Goal: Transaction & Acquisition: Purchase product/service

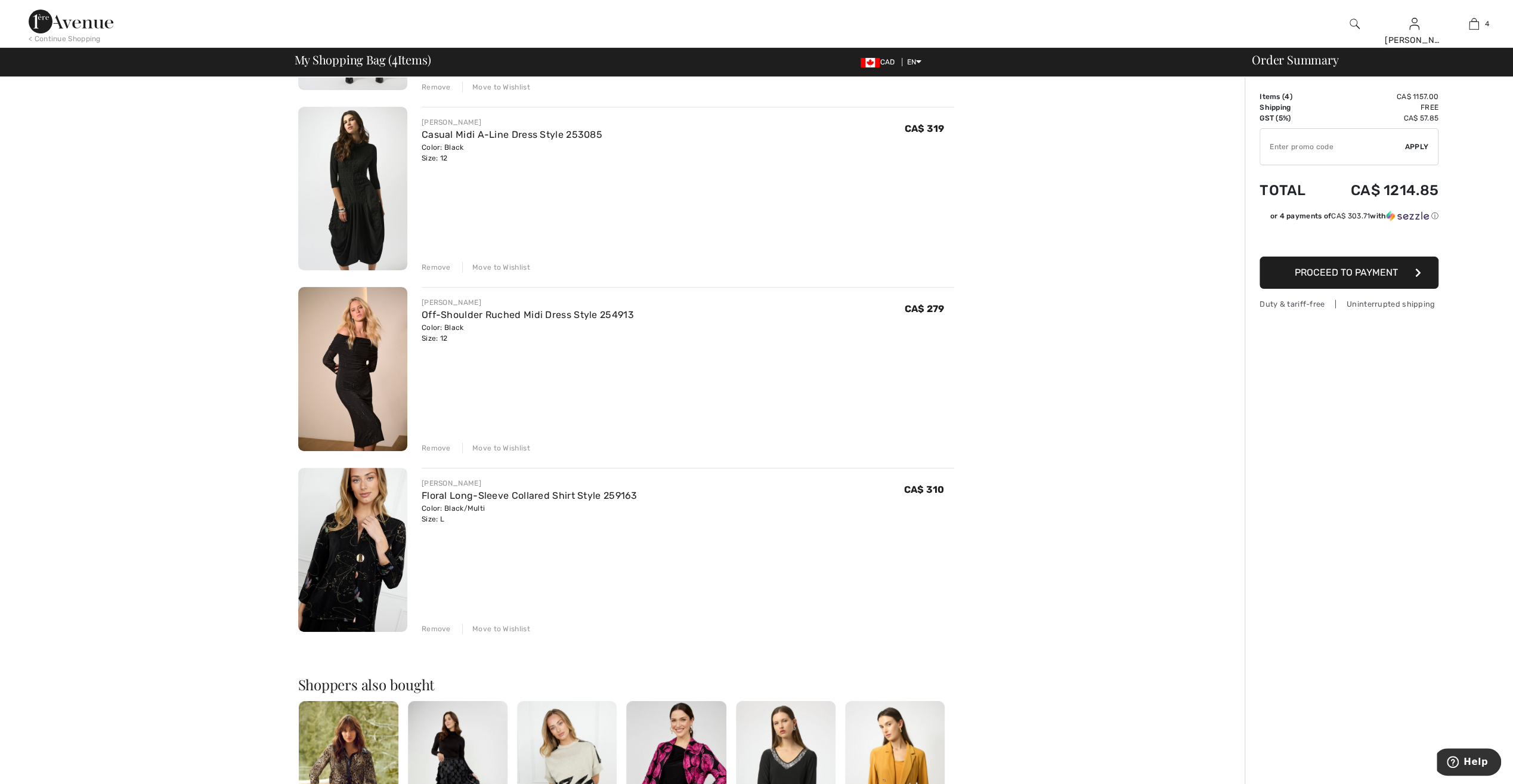
scroll to position [299, 0]
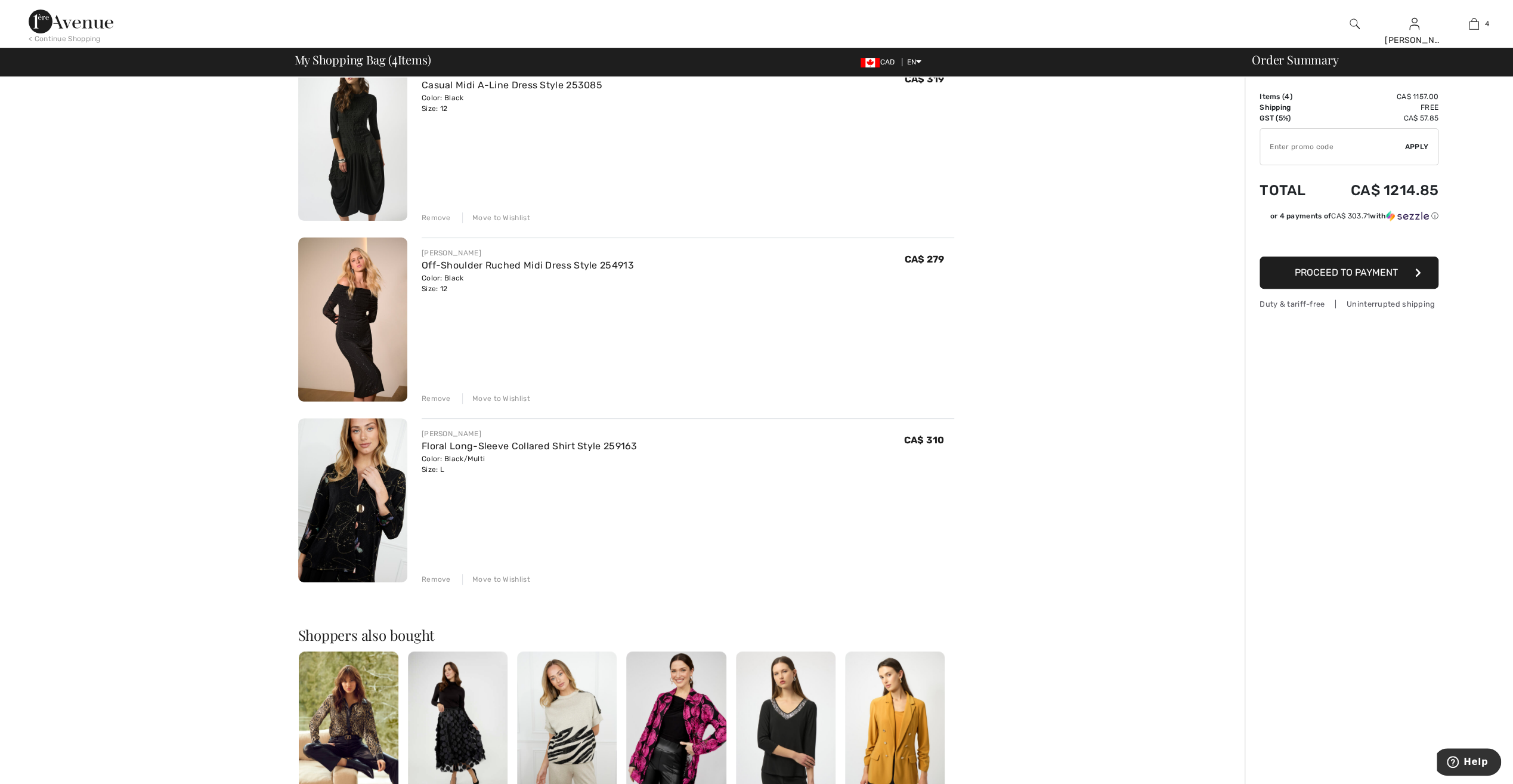
click at [375, 305] on img at bounding box center [353, 319] width 109 height 164
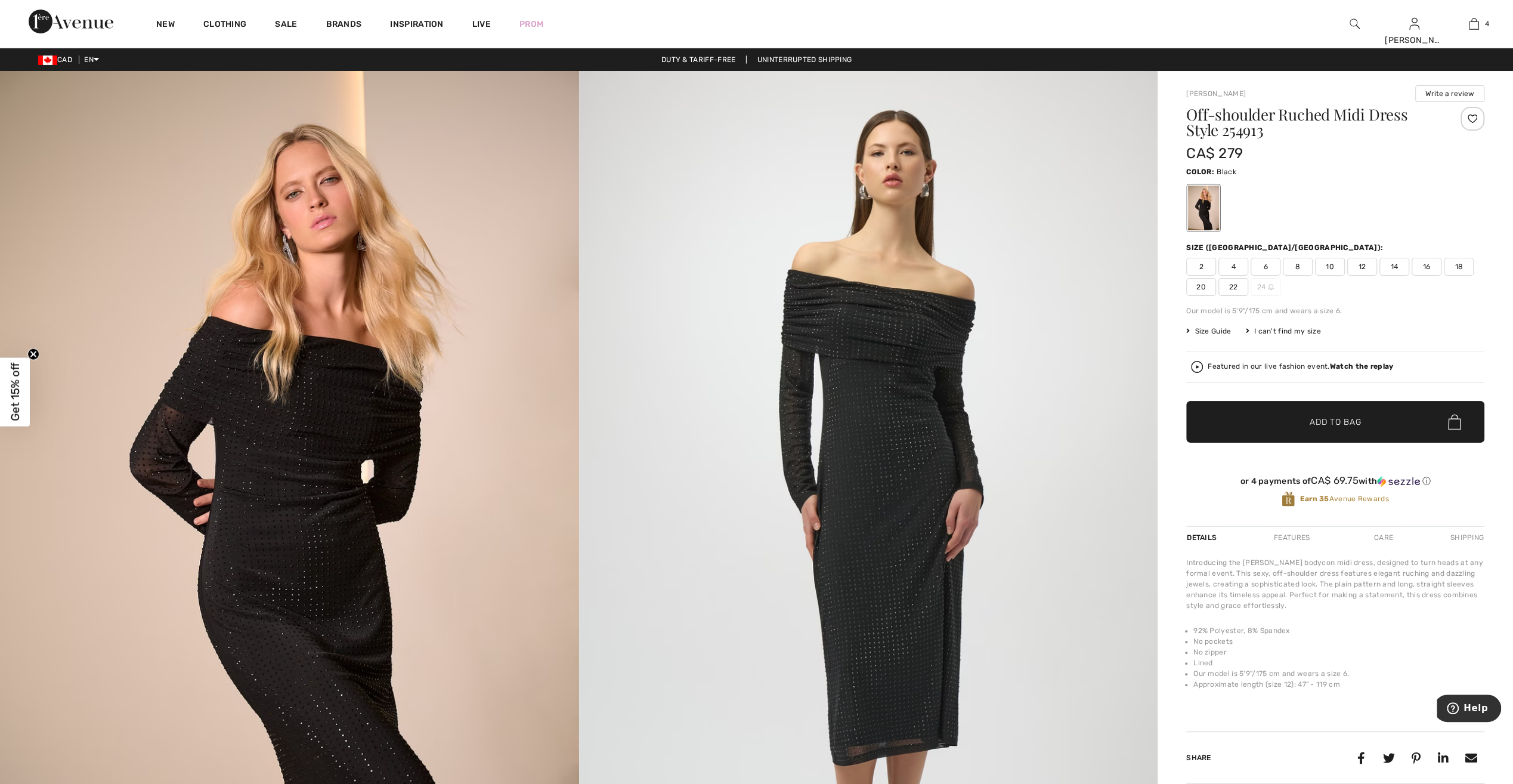
click at [1366, 265] on span "12" at bounding box center [1363, 266] width 29 height 18
click at [1477, 118] on div at bounding box center [1473, 119] width 24 height 24
click at [1368, 364] on strong "Watch the replay" at bounding box center [1362, 366] width 64 height 9
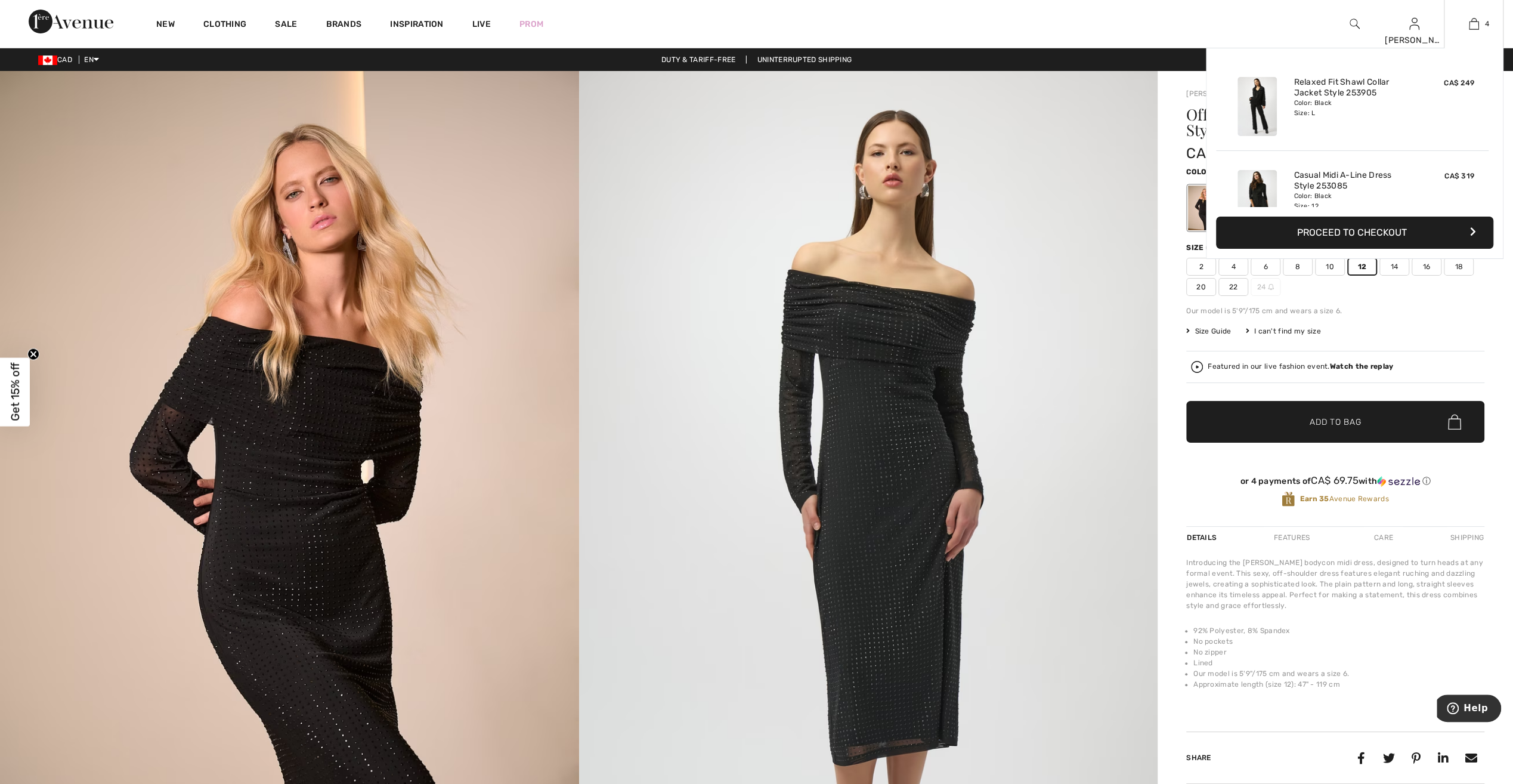
click at [1474, 32] on div "4 Added to Bag Joseph Ribkoff Relaxed Fit Shawl Collar Jacket Style 253905 CA$ …" at bounding box center [1473, 24] width 60 height 48
click at [1471, 22] on img at bounding box center [1474, 24] width 10 height 14
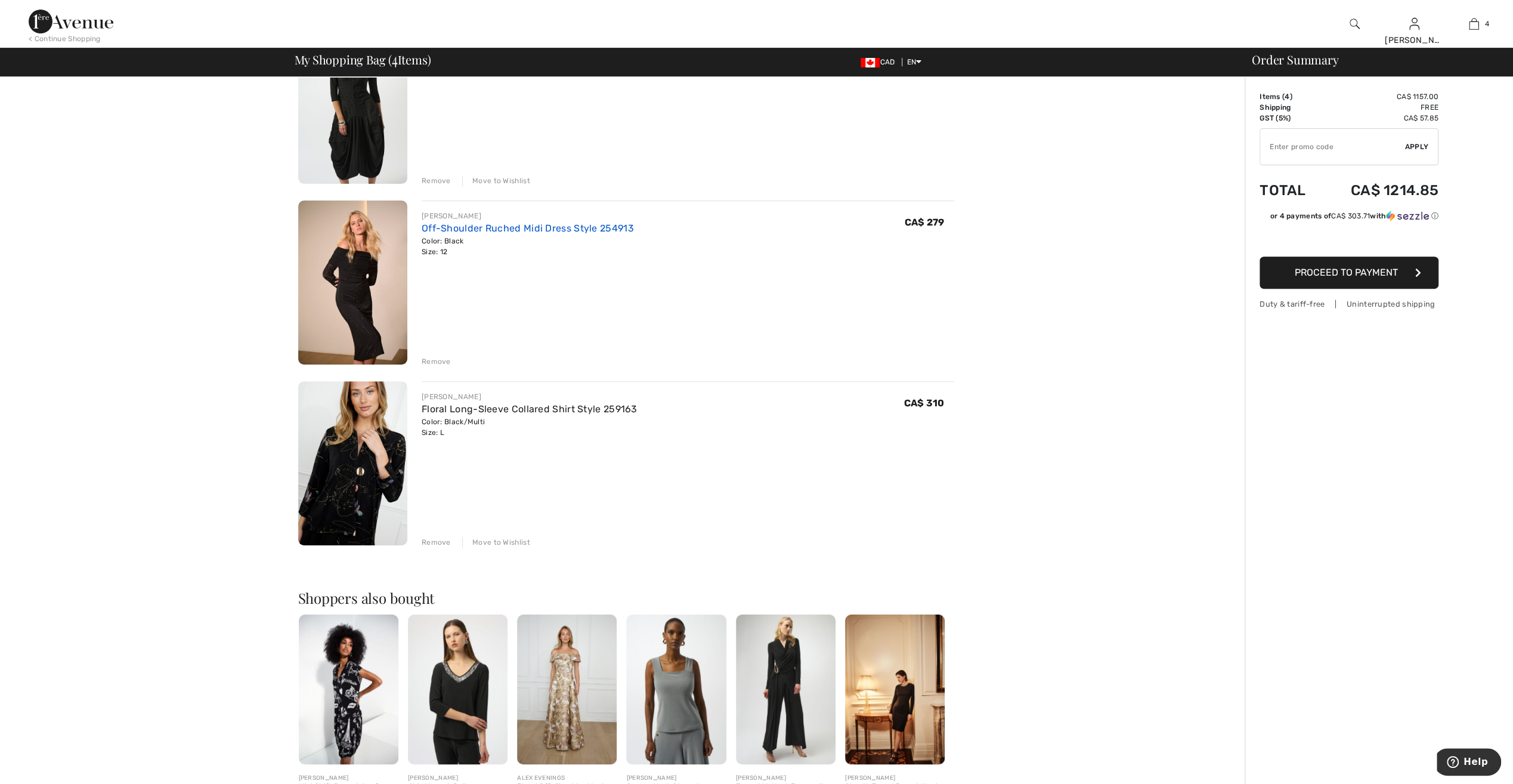
scroll to position [358, 0]
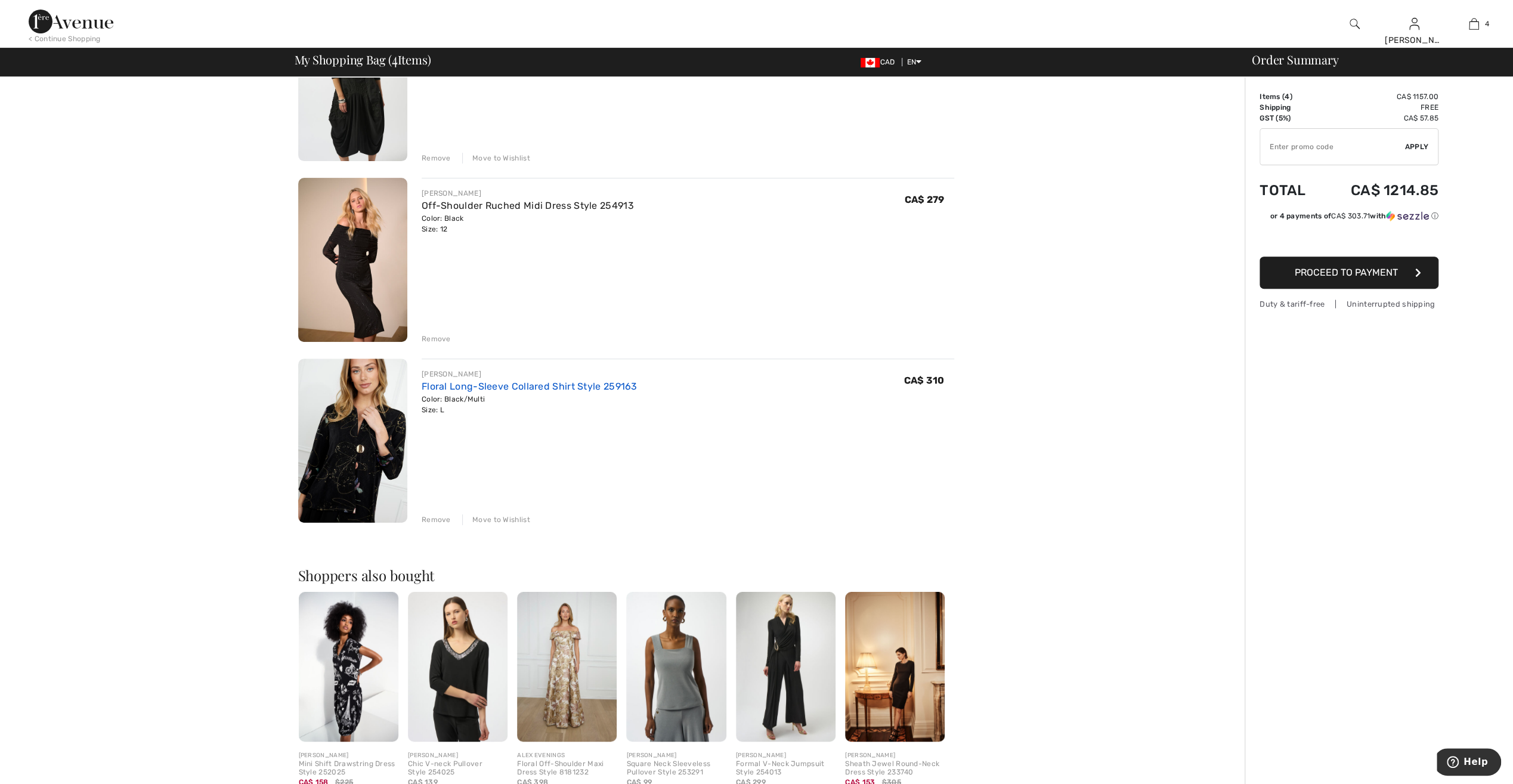
click at [453, 389] on link "Floral Long-Sleeve Collared Shirt Style 259163" at bounding box center [530, 386] width 216 height 12
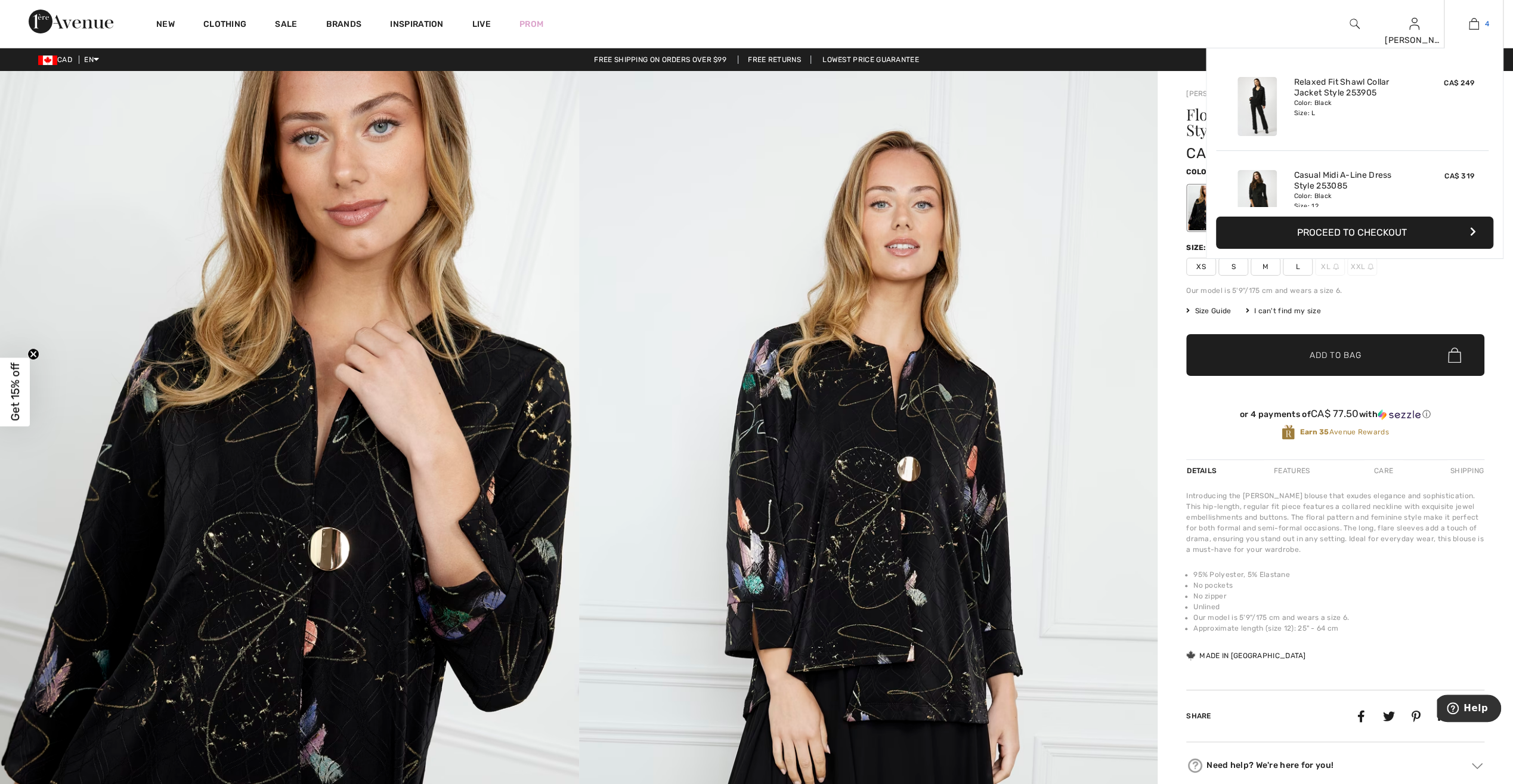
click at [1471, 27] on img at bounding box center [1474, 24] width 10 height 14
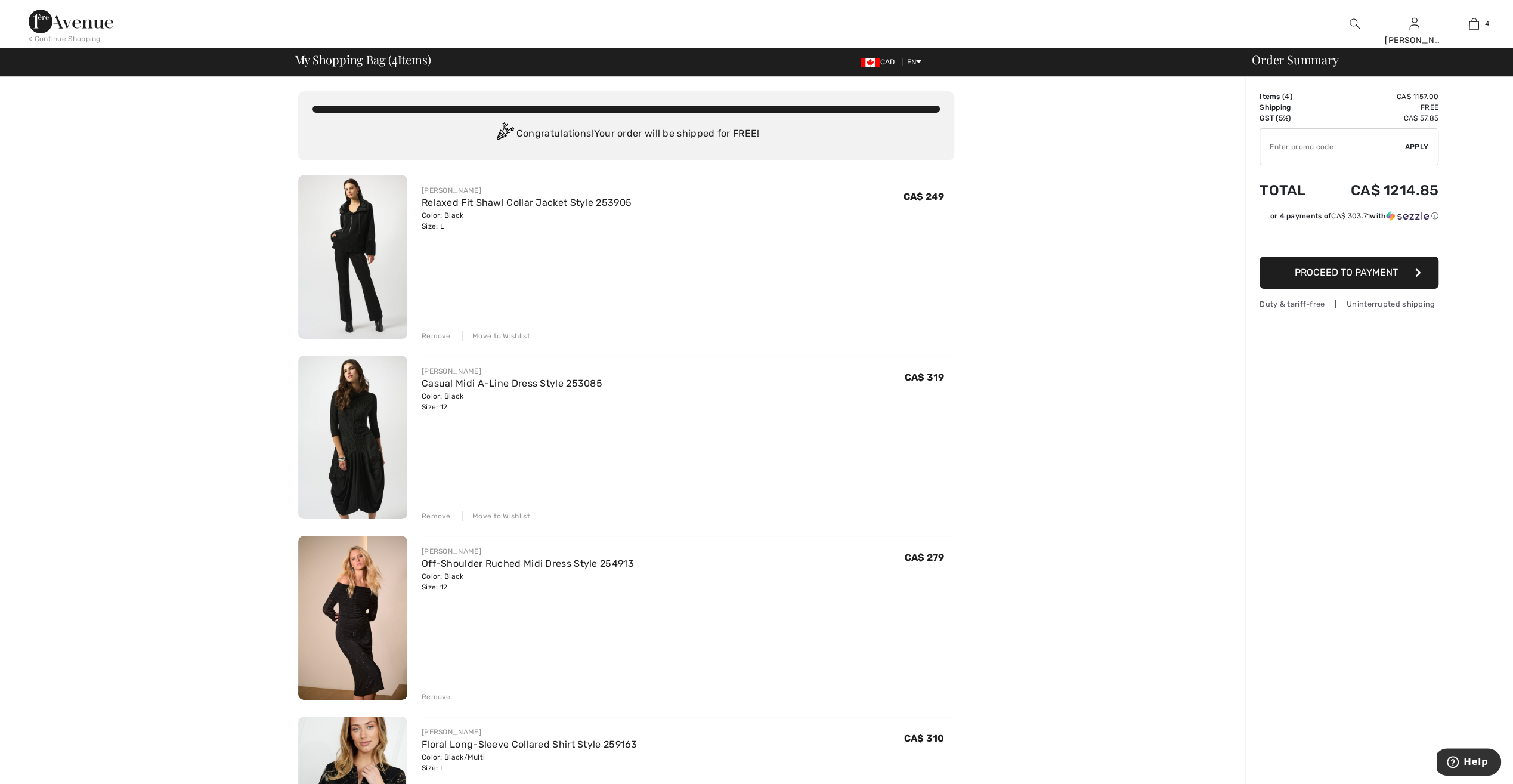
click at [443, 696] on div "Remove" at bounding box center [437, 697] width 29 height 11
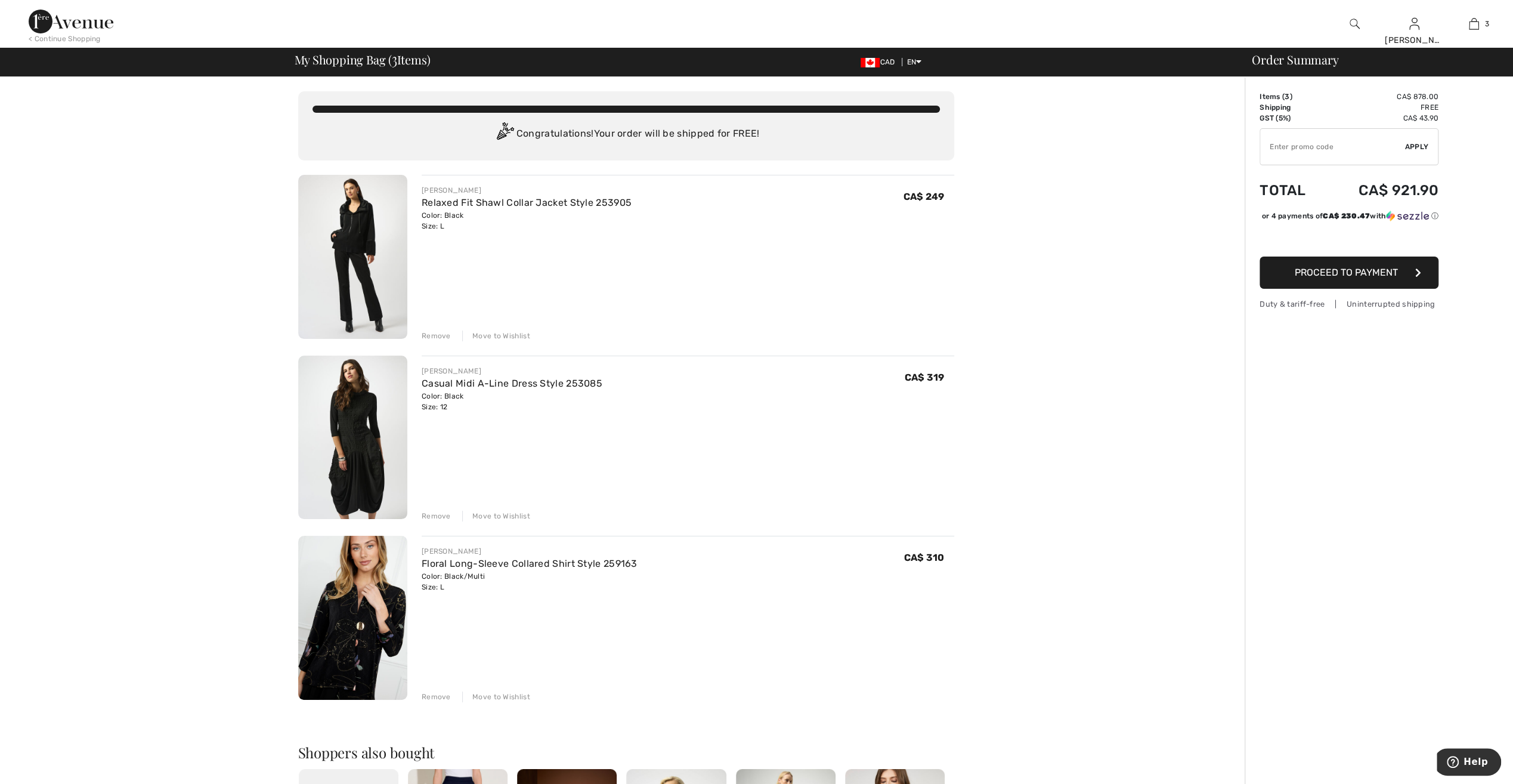
click at [443, 696] on div "Remove" at bounding box center [437, 697] width 29 height 11
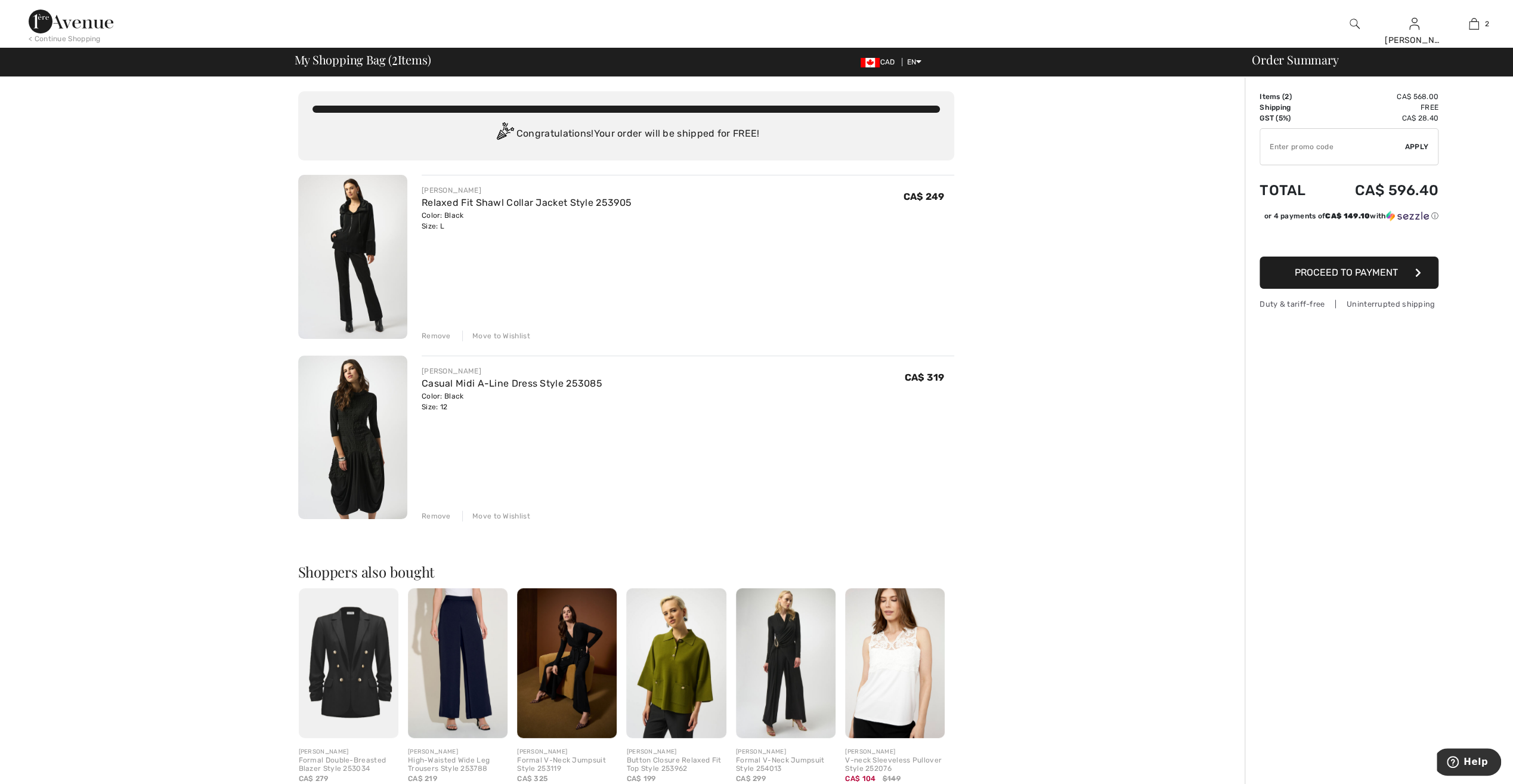
click at [346, 420] on img at bounding box center [353, 437] width 109 height 164
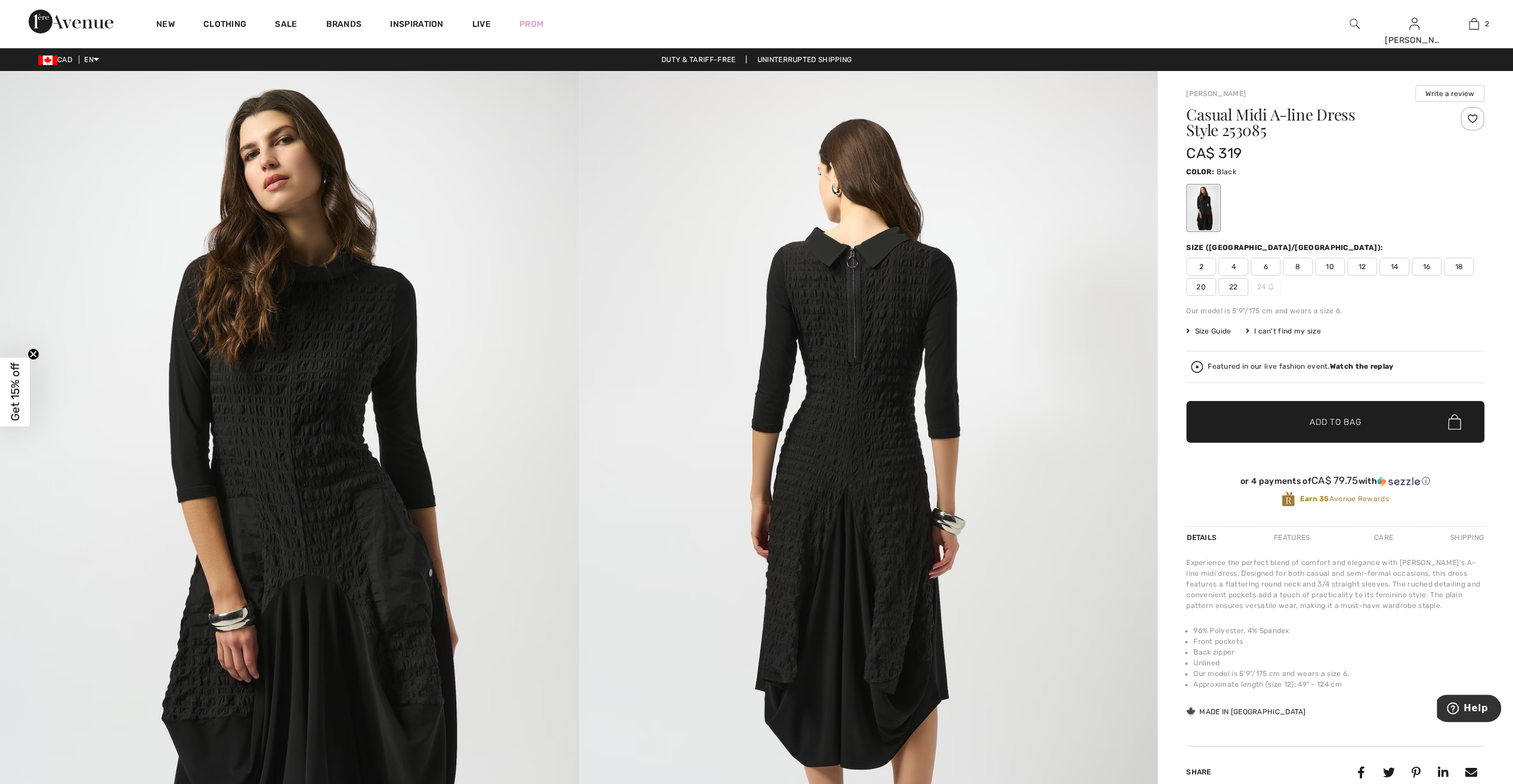
click at [1363, 266] on span "12" at bounding box center [1363, 266] width 29 height 18
click at [1472, 112] on div at bounding box center [1473, 119] width 24 height 24
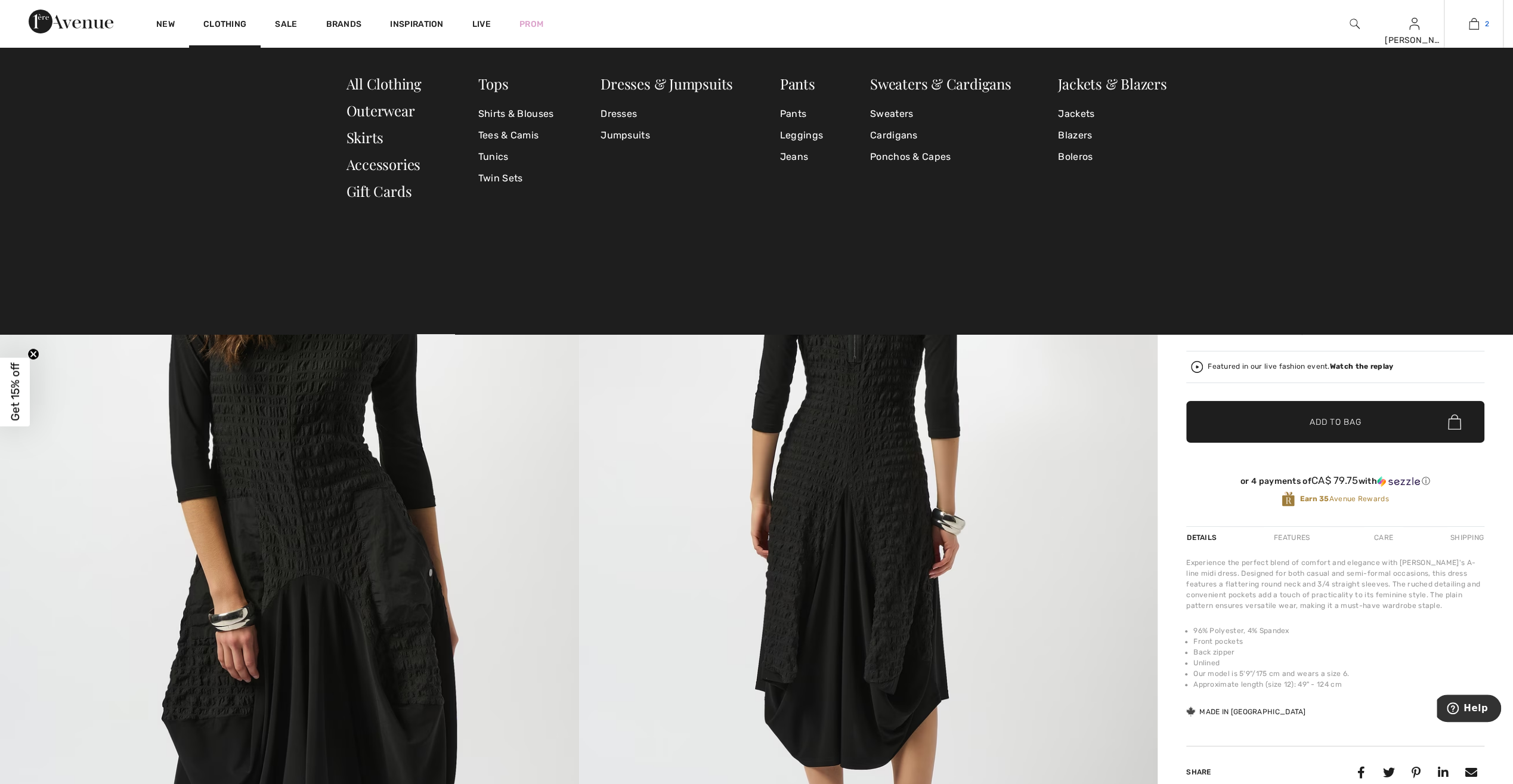
click at [1477, 26] on img at bounding box center [1474, 24] width 10 height 14
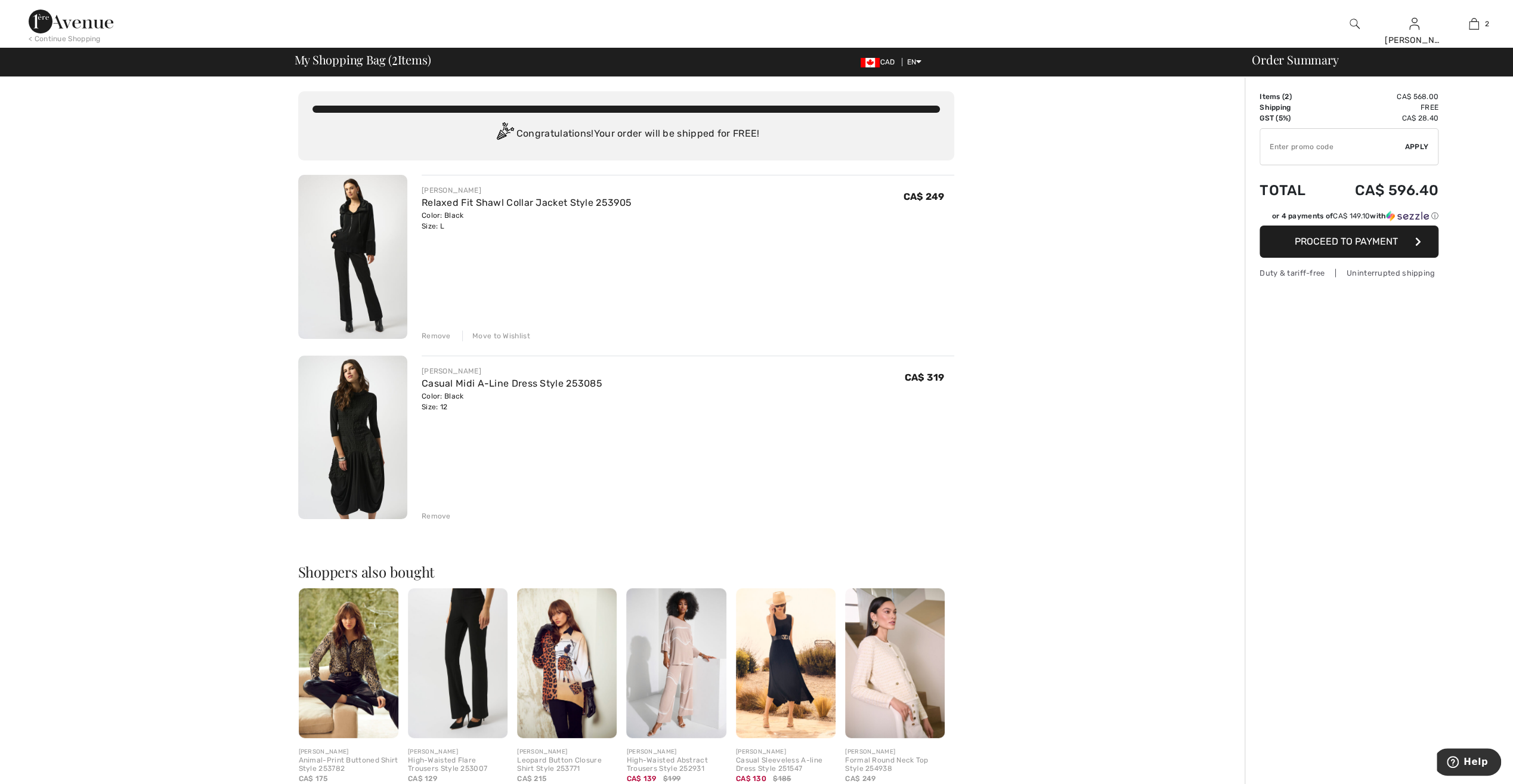
click at [438, 516] on div "Remove" at bounding box center [437, 516] width 29 height 11
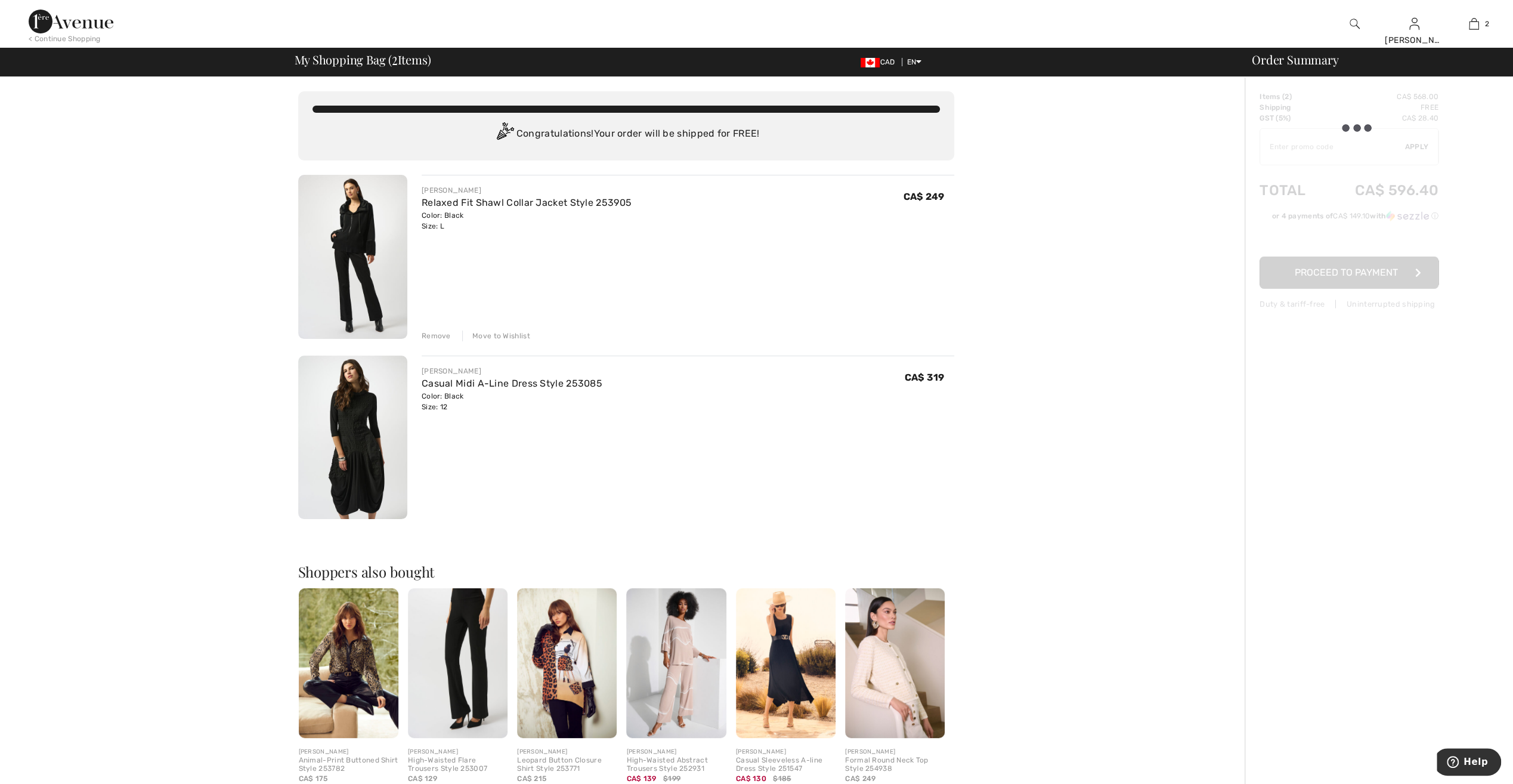
click at [367, 271] on img at bounding box center [353, 257] width 109 height 164
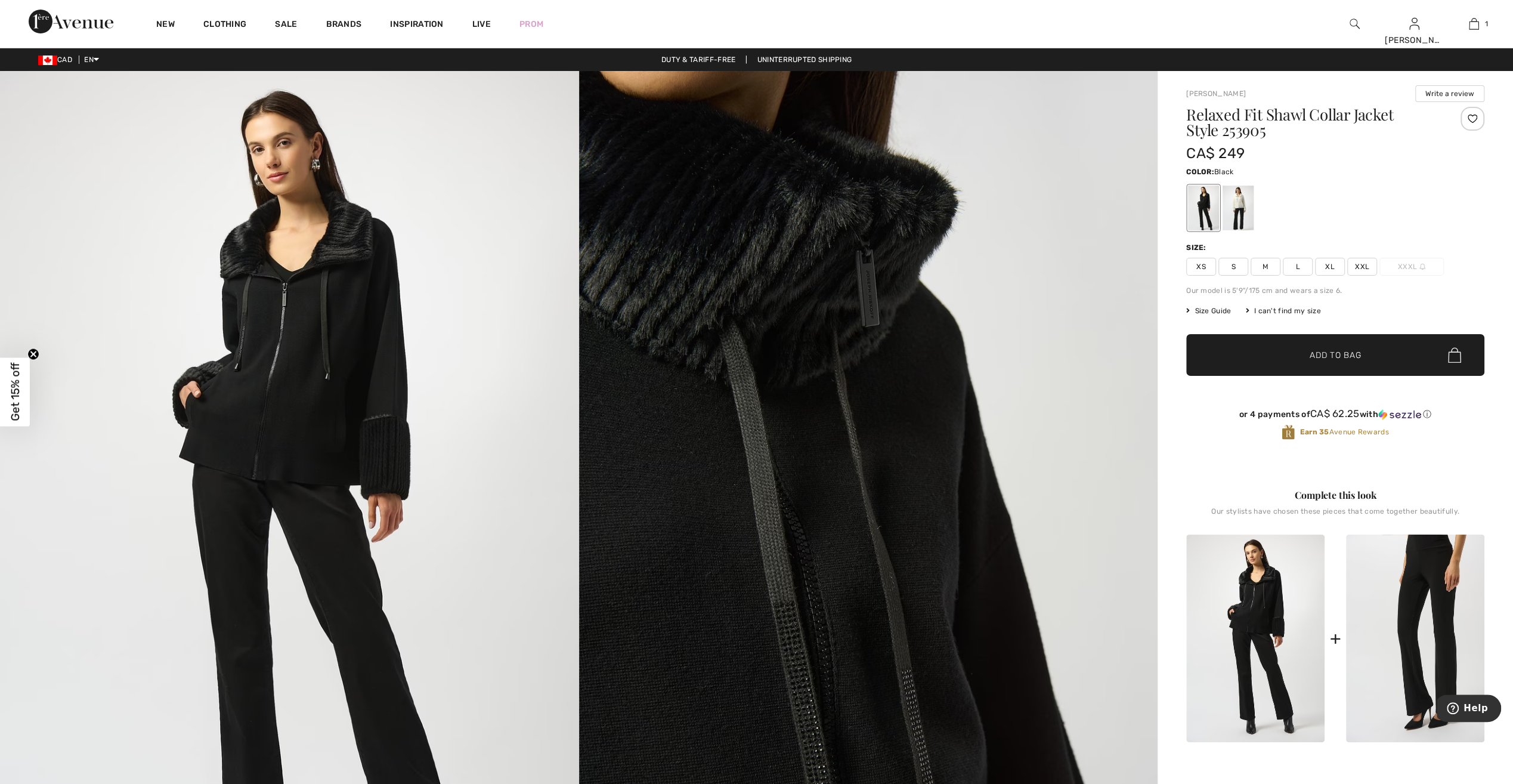
click at [1296, 267] on span "L" at bounding box center [1298, 266] width 29 height 18
click at [1234, 208] on div at bounding box center [1238, 208] width 31 height 45
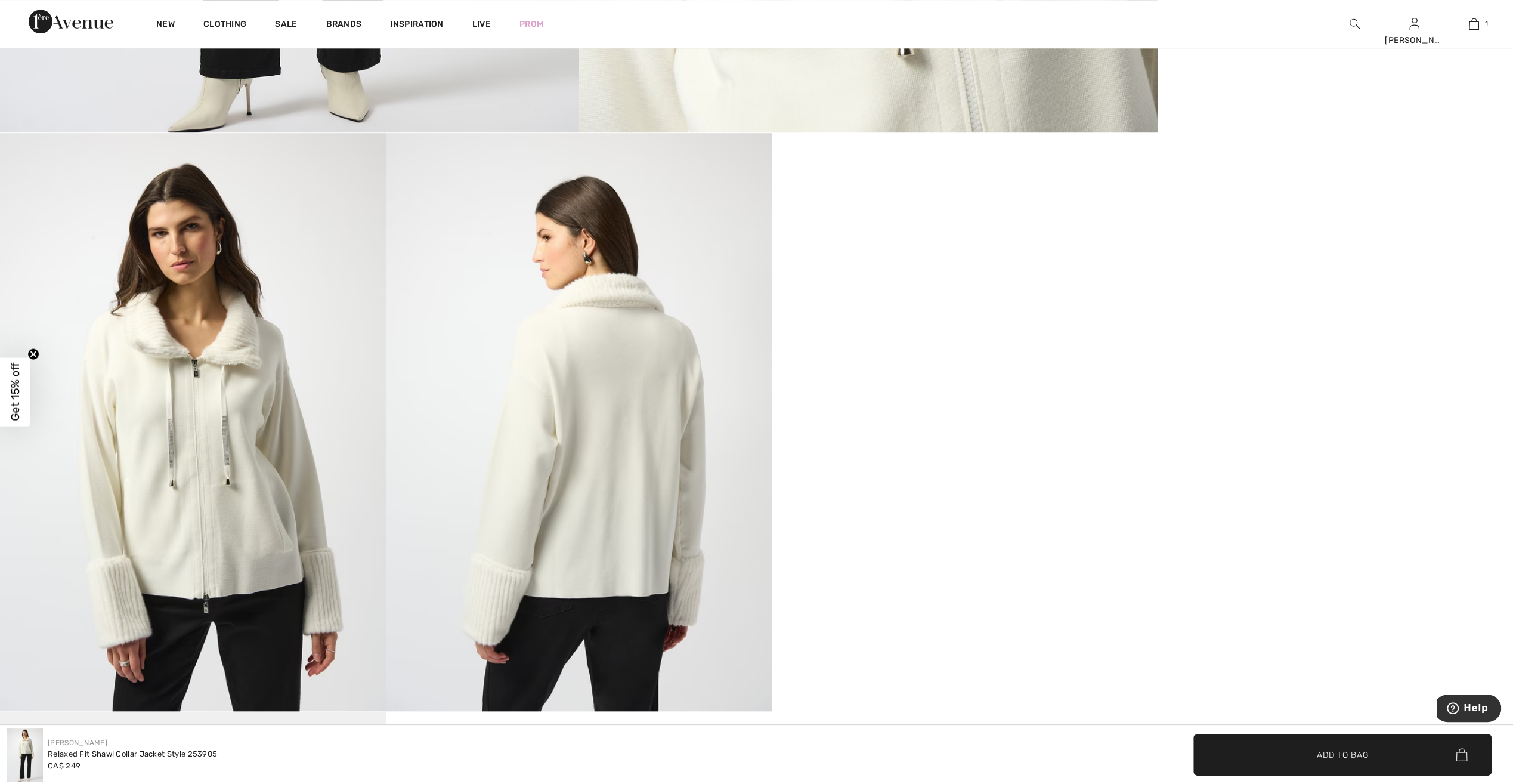
scroll to position [895, 0]
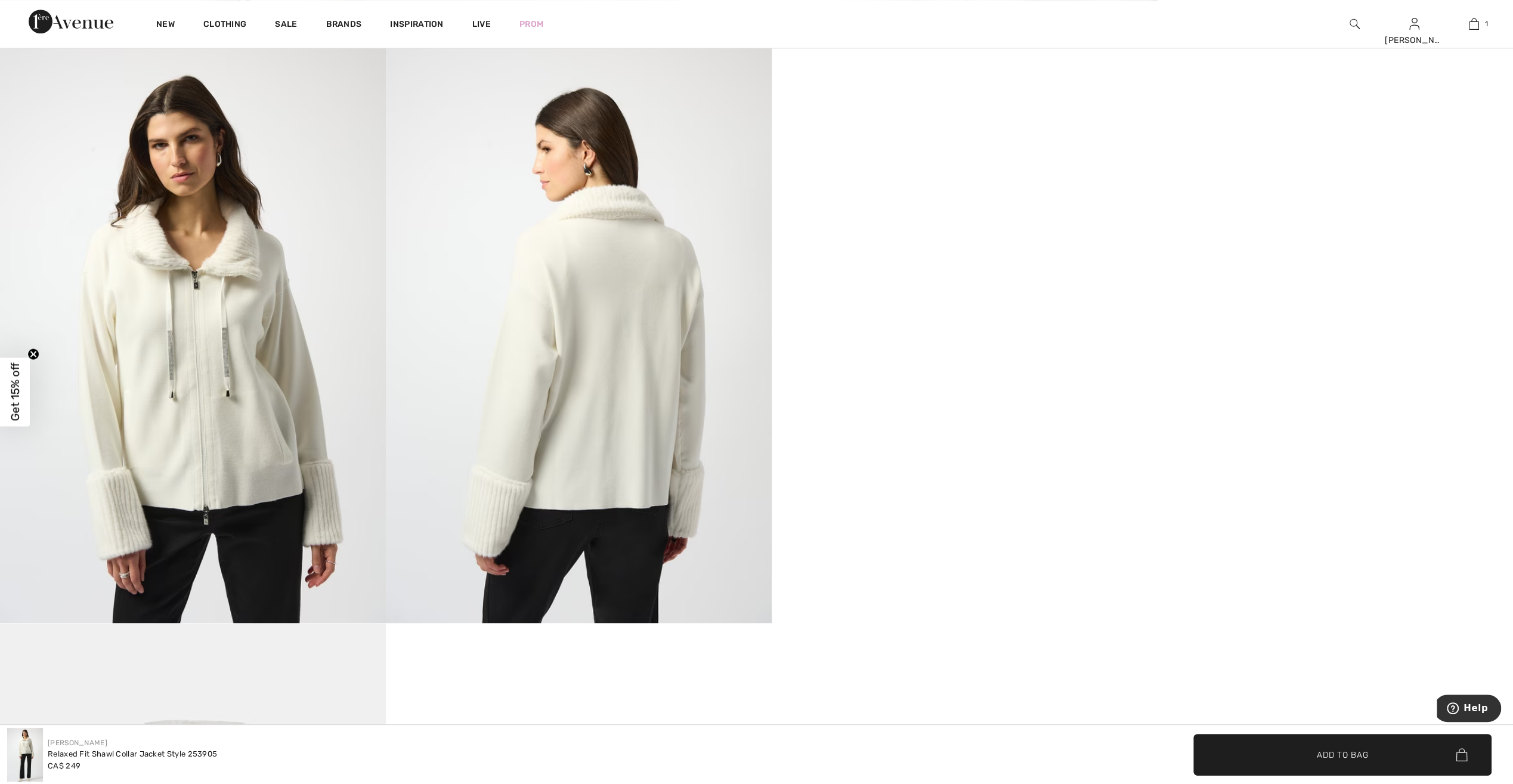
click at [289, 490] on img at bounding box center [193, 333] width 386 height 578
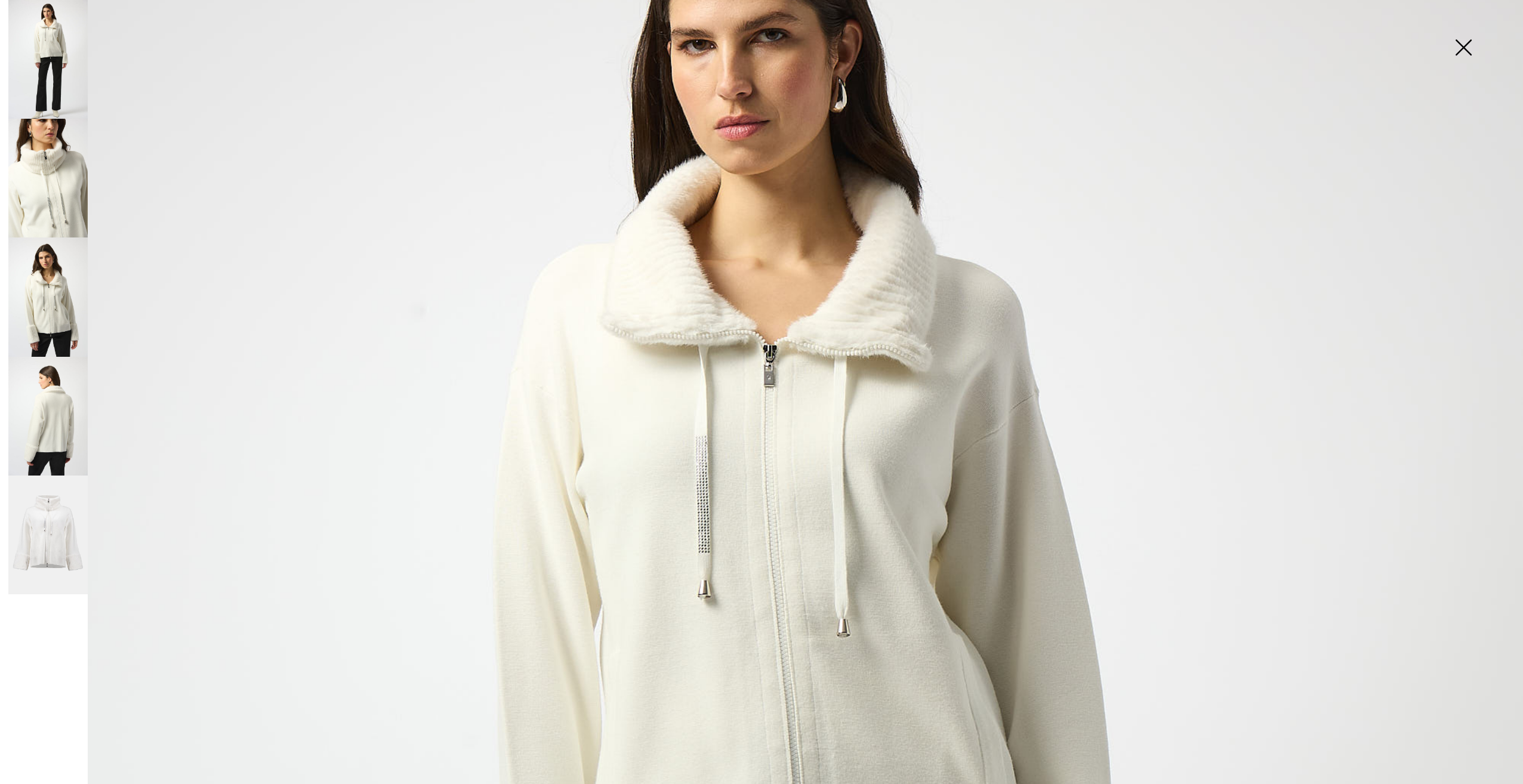
scroll to position [179, 0]
click at [1467, 43] on img at bounding box center [1463, 48] width 60 height 61
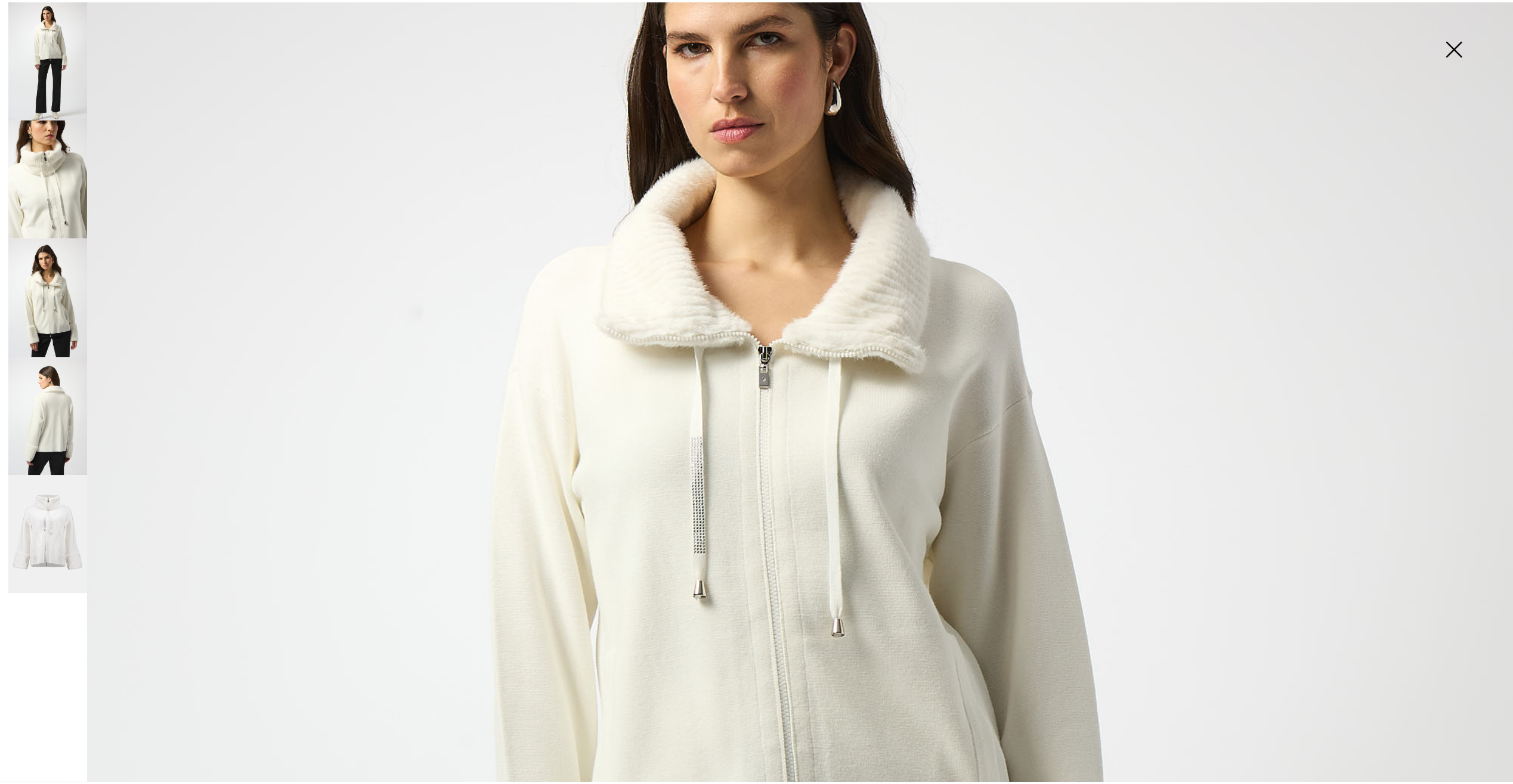
scroll to position [895, 0]
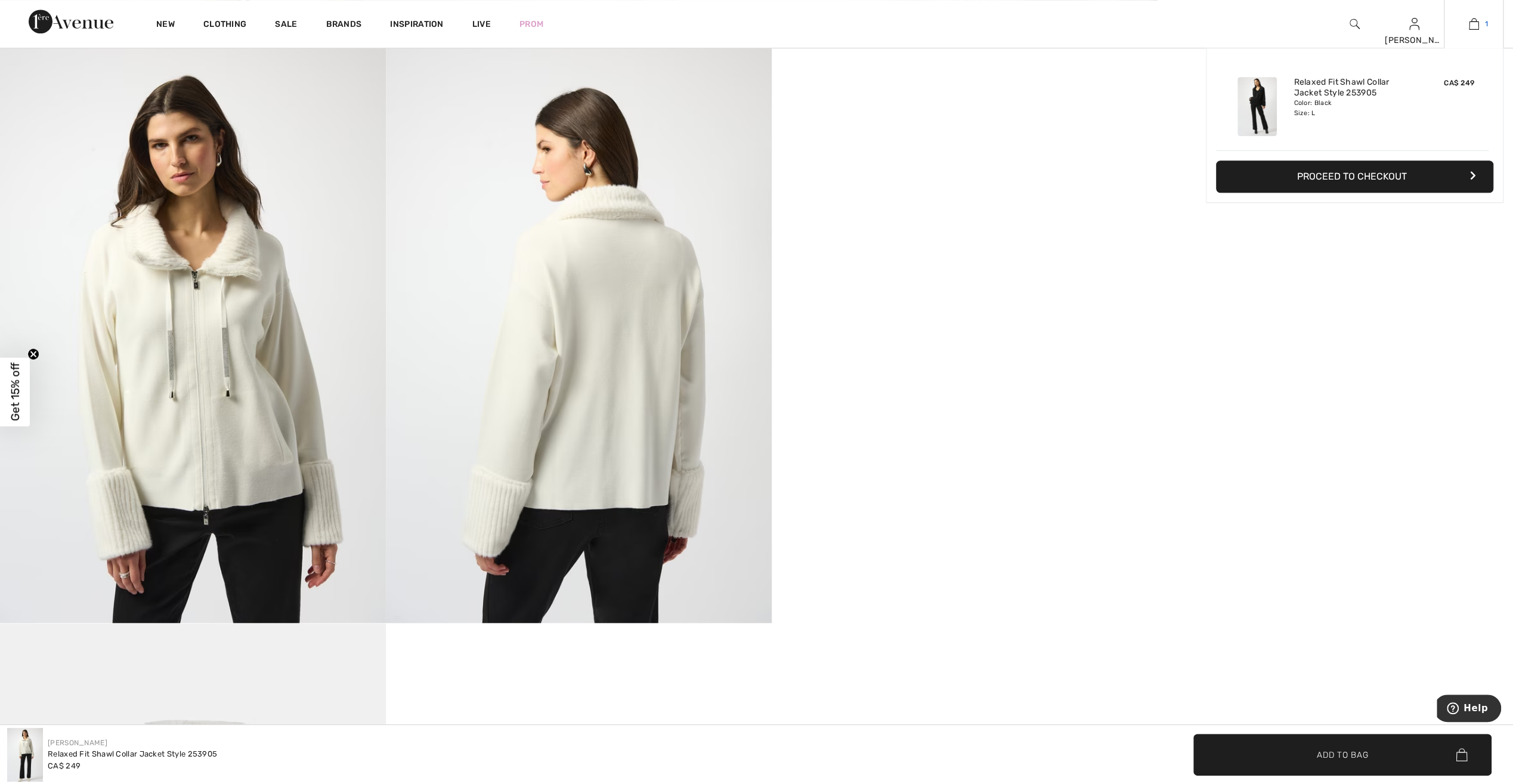
click at [1476, 29] on img at bounding box center [1474, 24] width 10 height 14
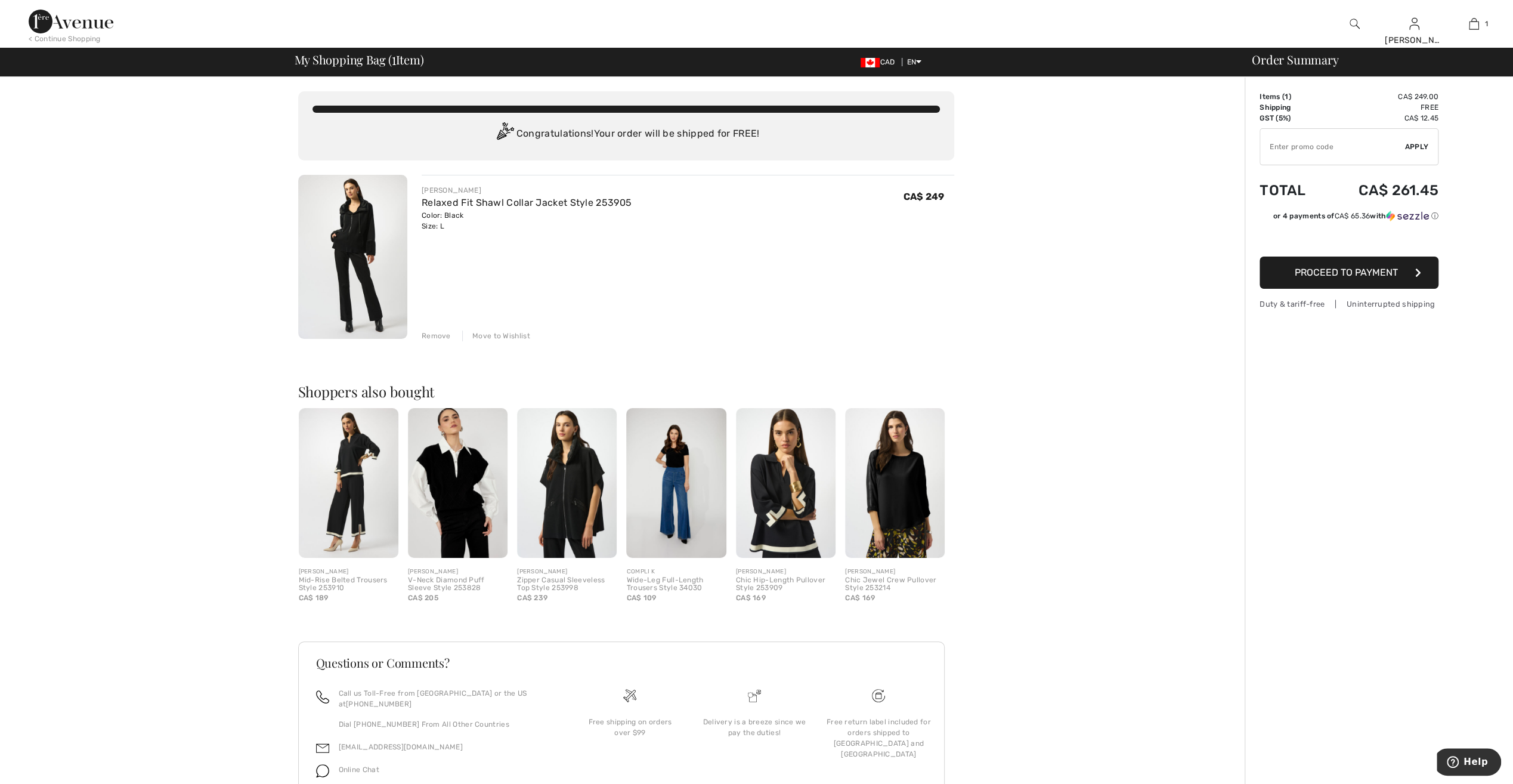
click at [438, 337] on div "Remove" at bounding box center [437, 336] width 29 height 11
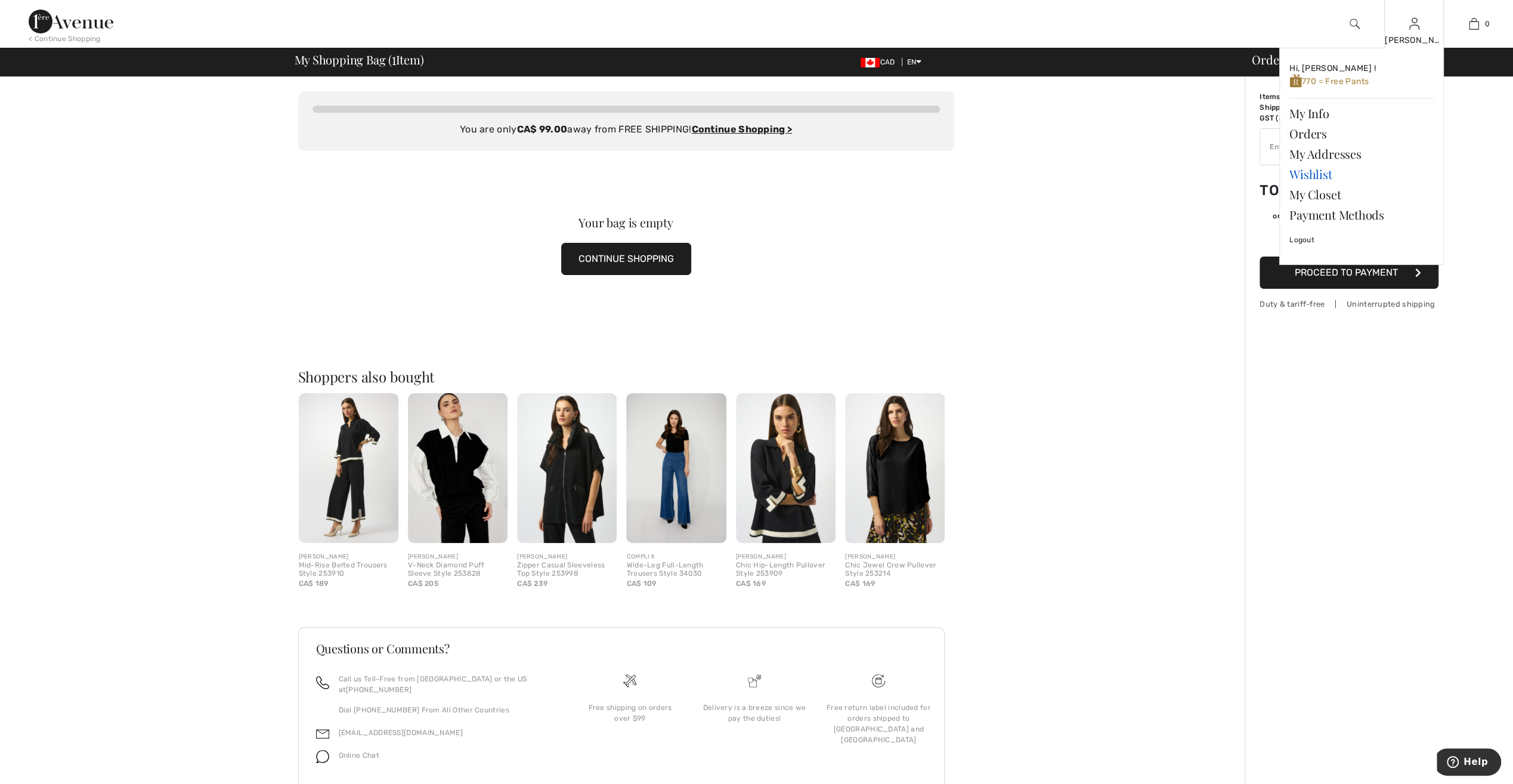
click at [1315, 174] on link "Wishlist" at bounding box center [1362, 174] width 144 height 20
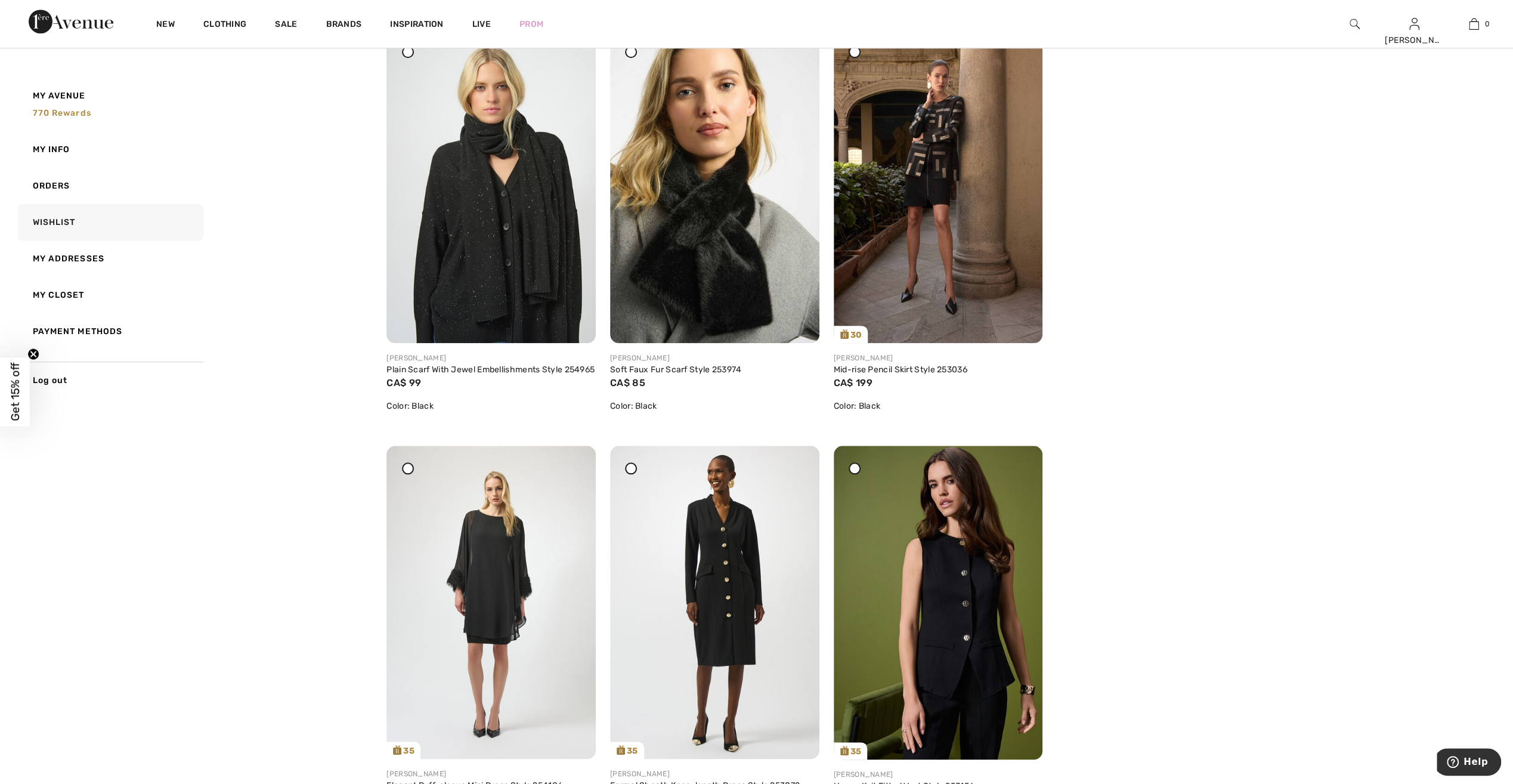
scroll to position [1014, 0]
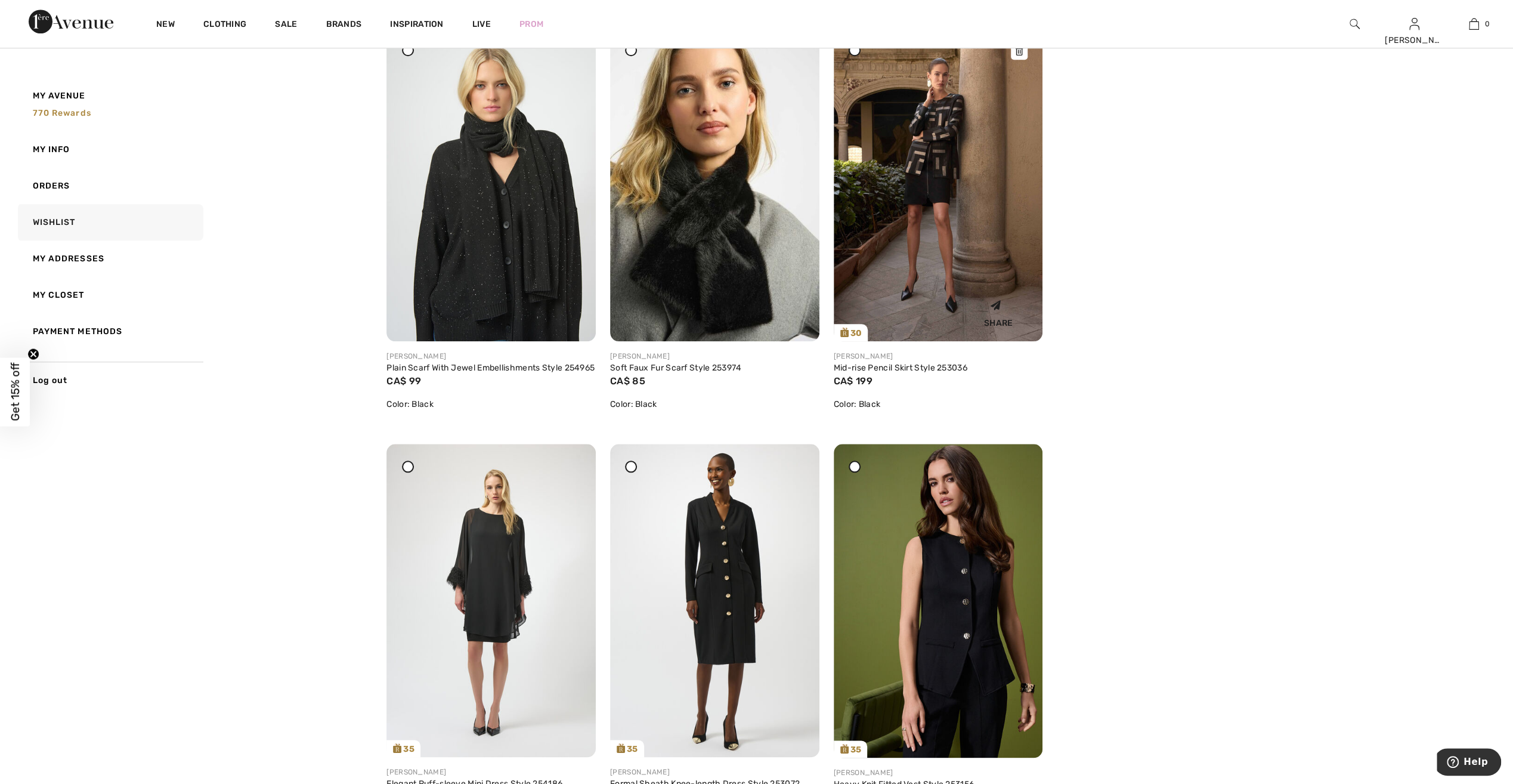
click at [981, 230] on img at bounding box center [938, 185] width 209 height 313
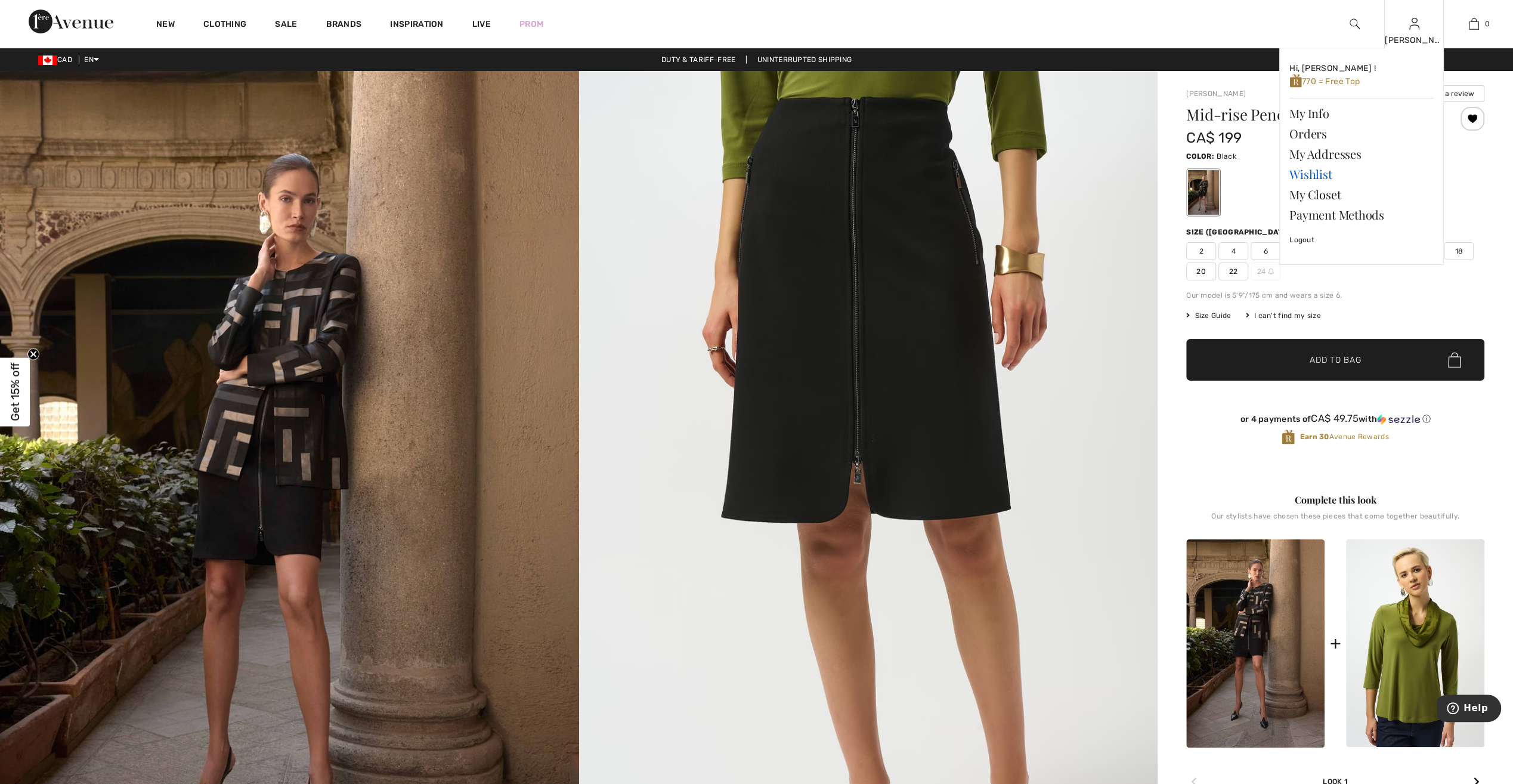
click at [1297, 179] on link "Wishlist" at bounding box center [1362, 174] width 144 height 20
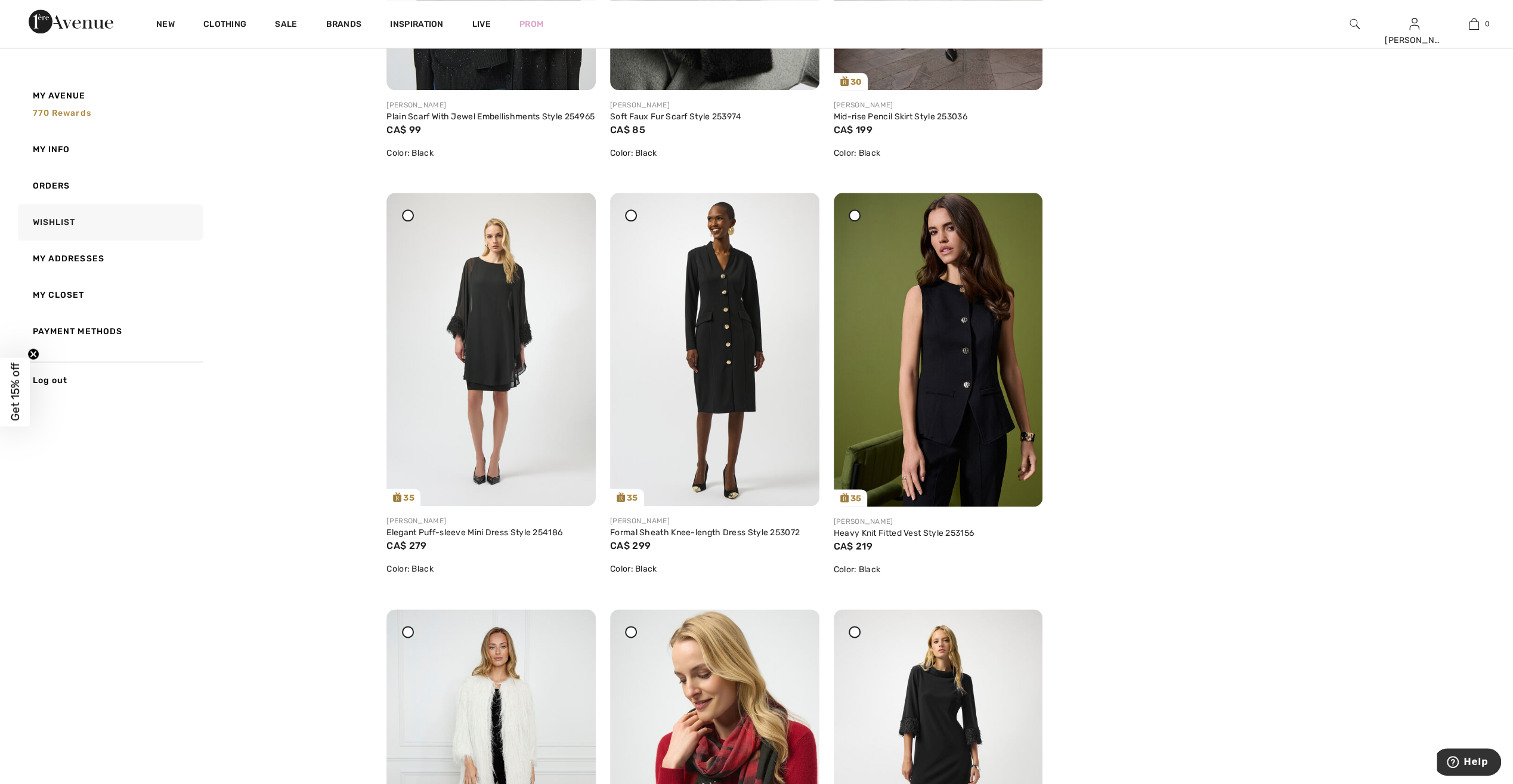
scroll to position [1252, 0]
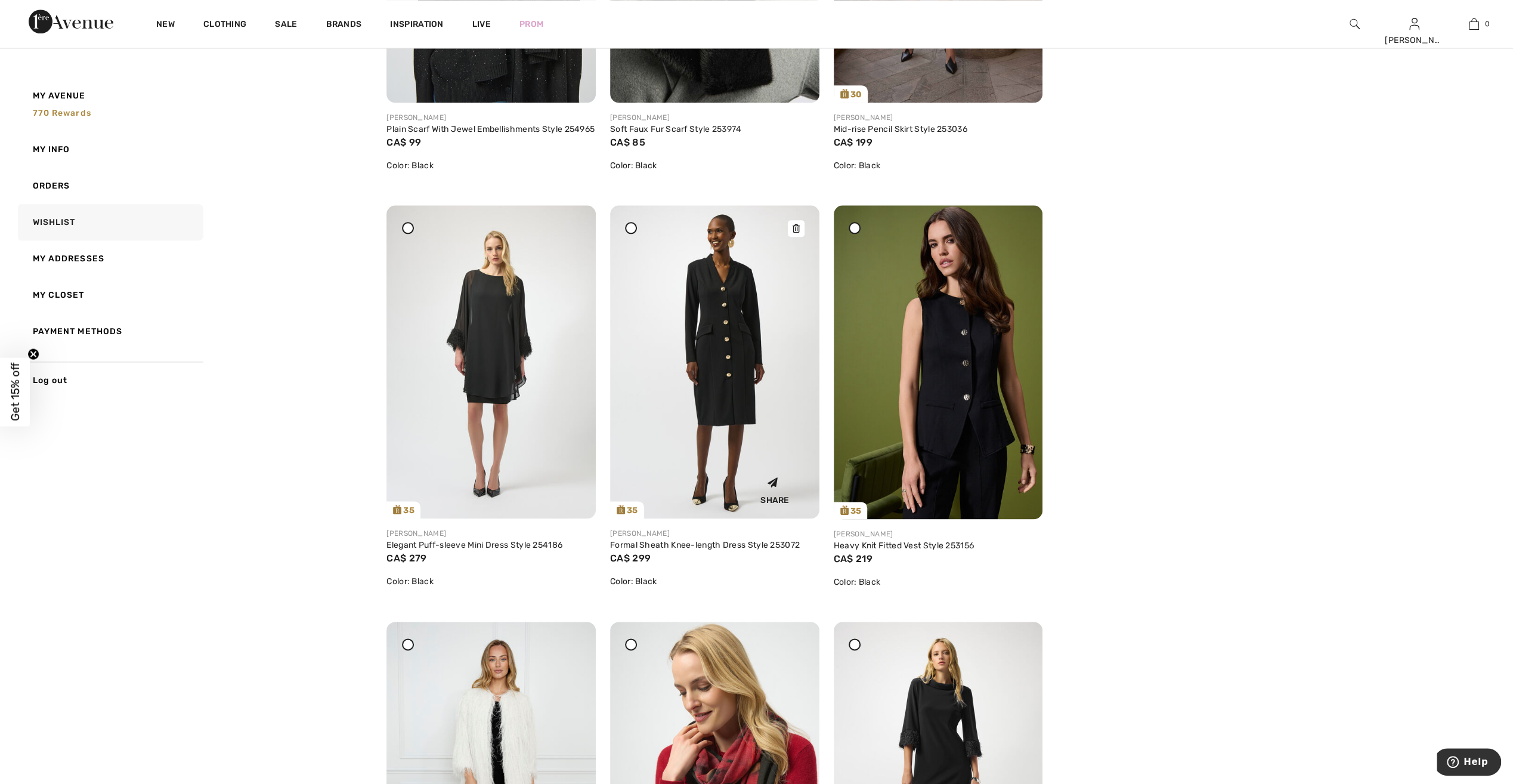
click at [760, 354] on img at bounding box center [715, 362] width 209 height 313
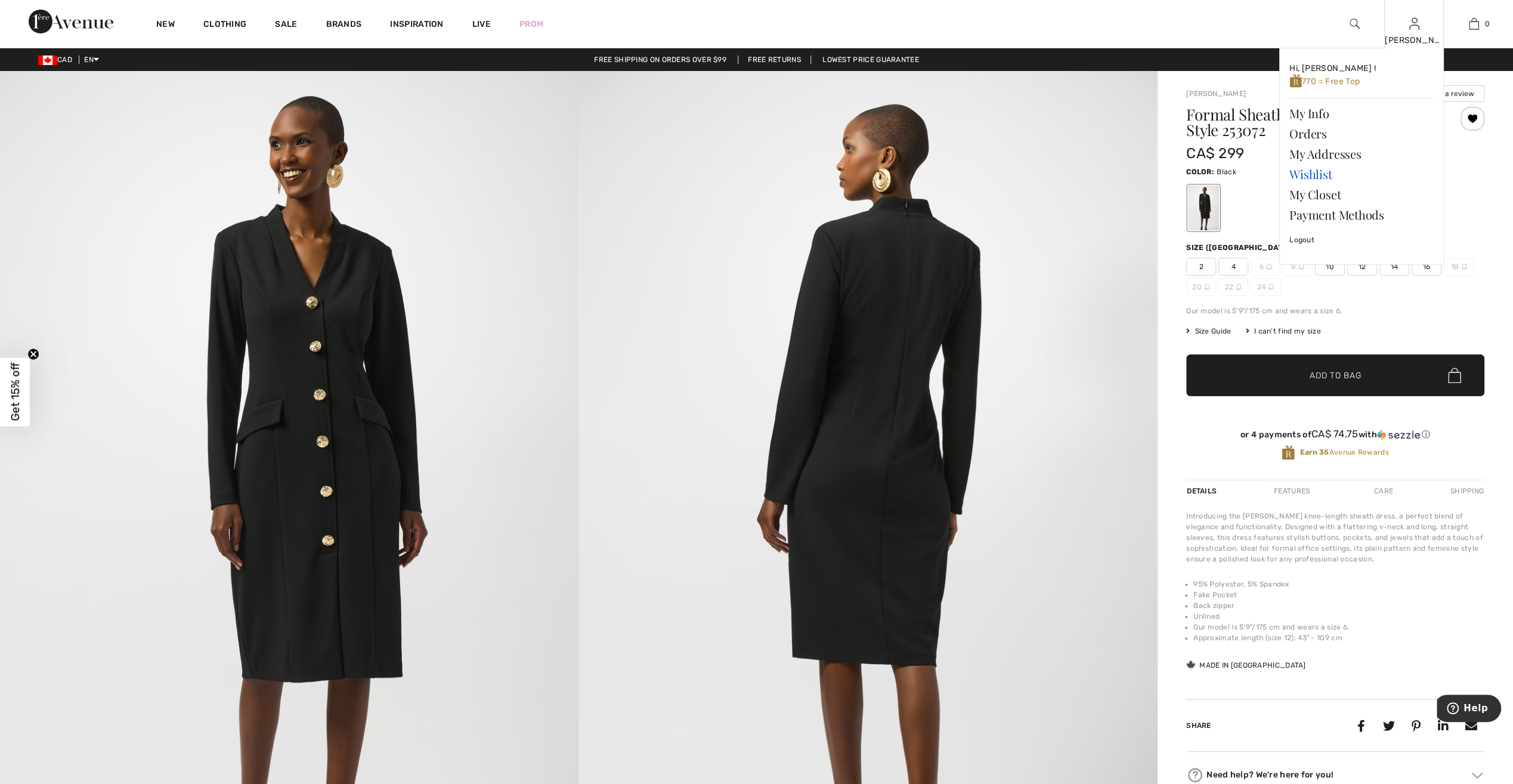
click at [1328, 171] on link "Wishlist" at bounding box center [1362, 174] width 144 height 20
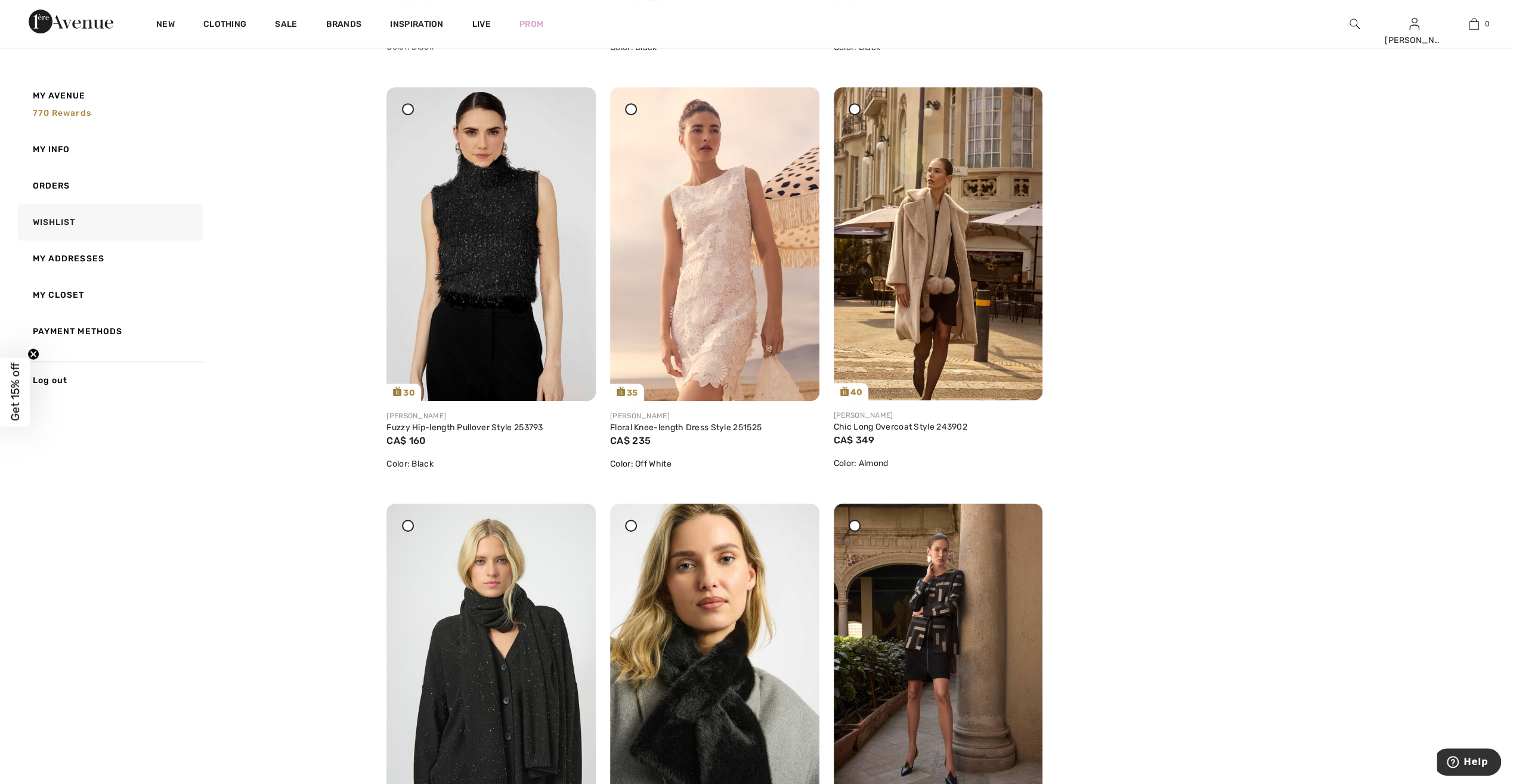
scroll to position [537, 0]
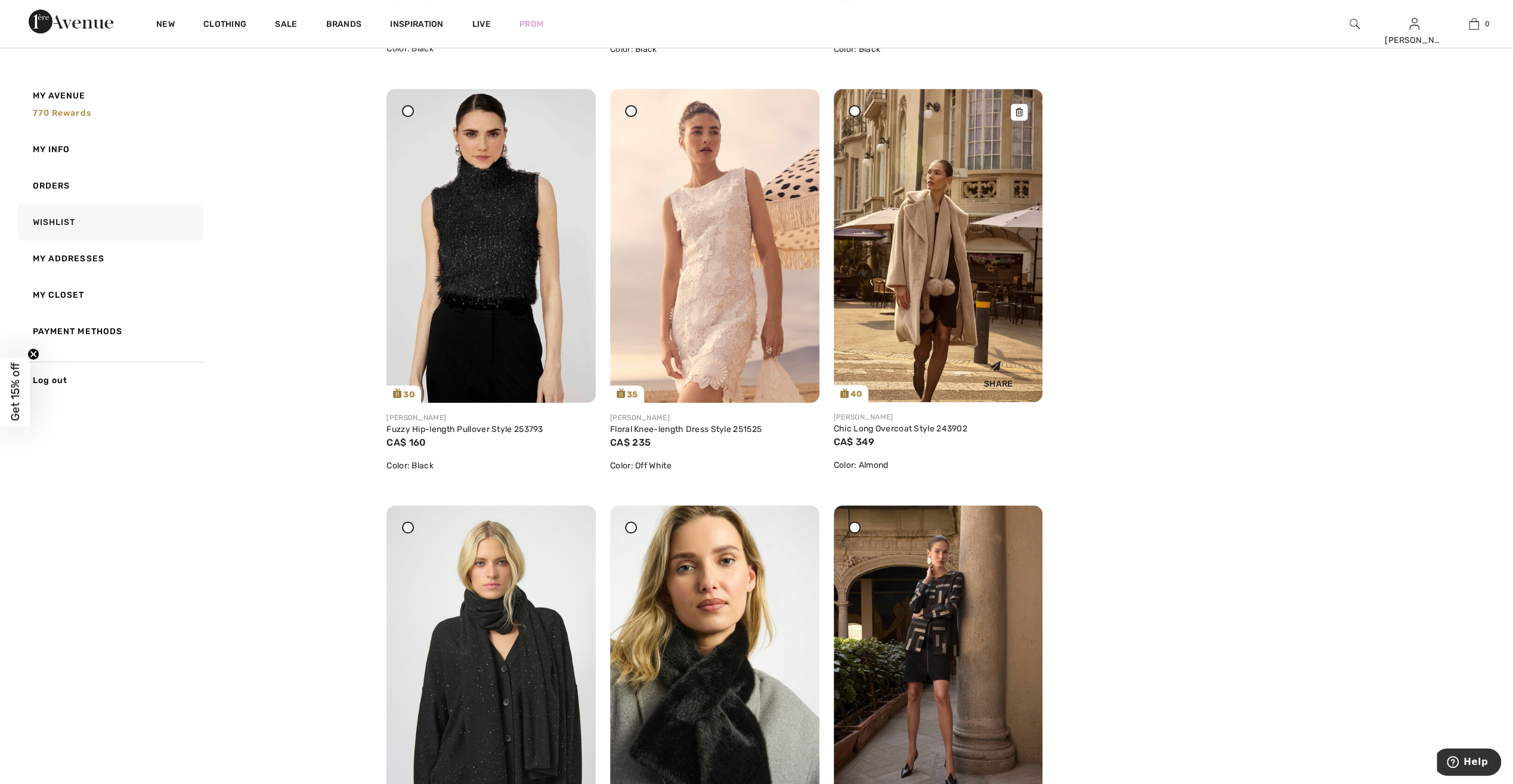
click at [971, 255] on img at bounding box center [938, 246] width 209 height 313
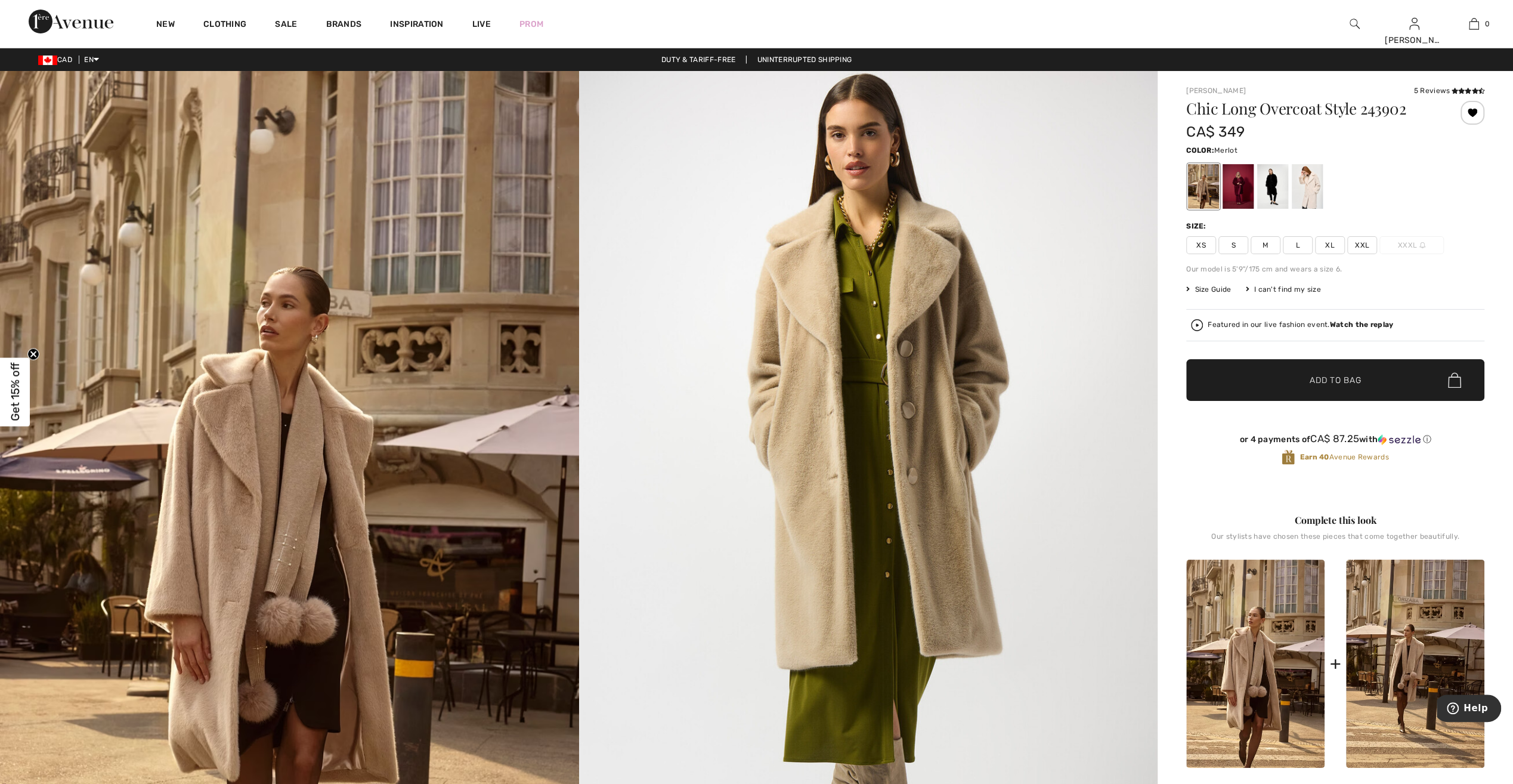
click at [1234, 188] on div at bounding box center [1238, 187] width 31 height 45
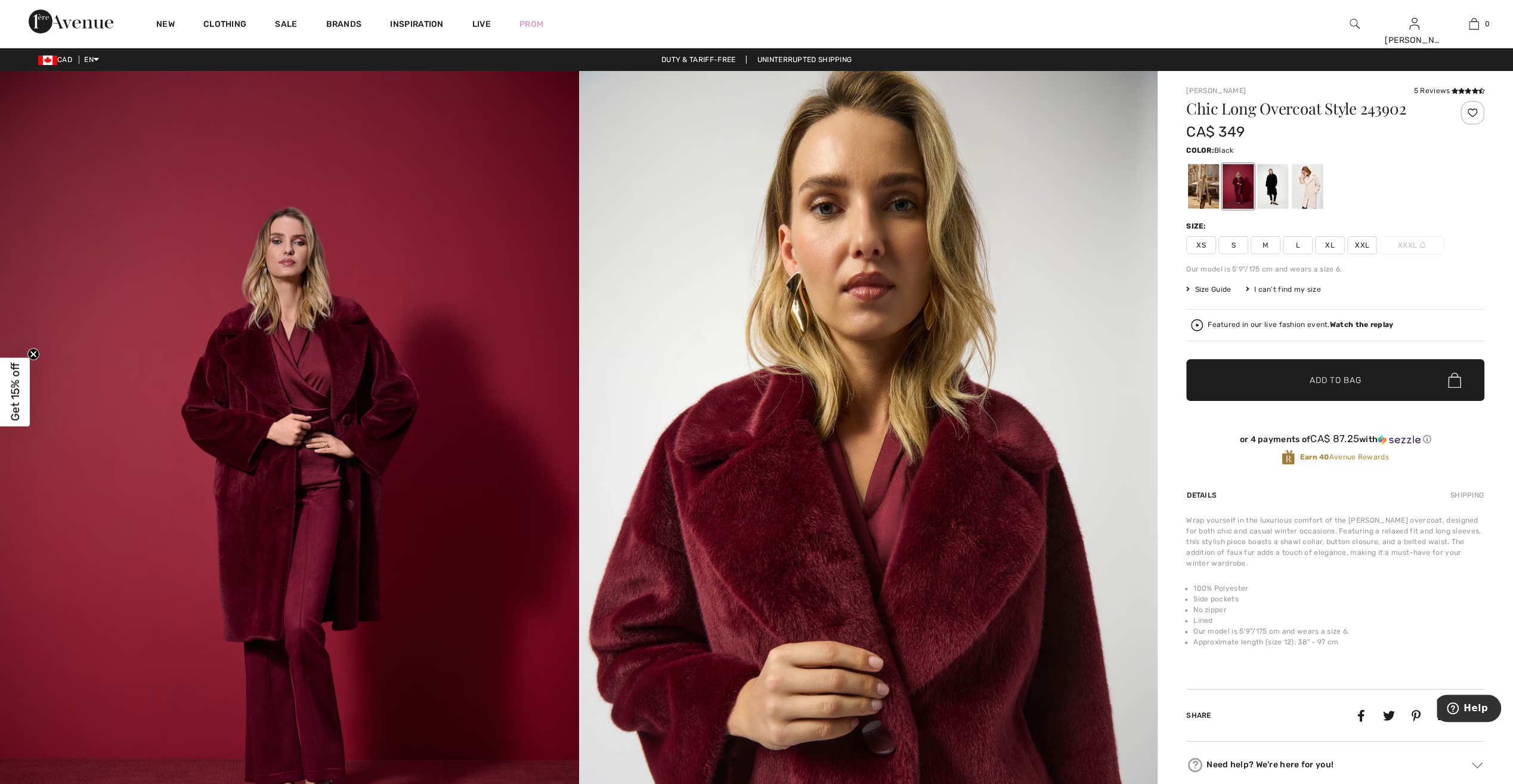
click at [1278, 185] on div at bounding box center [1273, 187] width 31 height 45
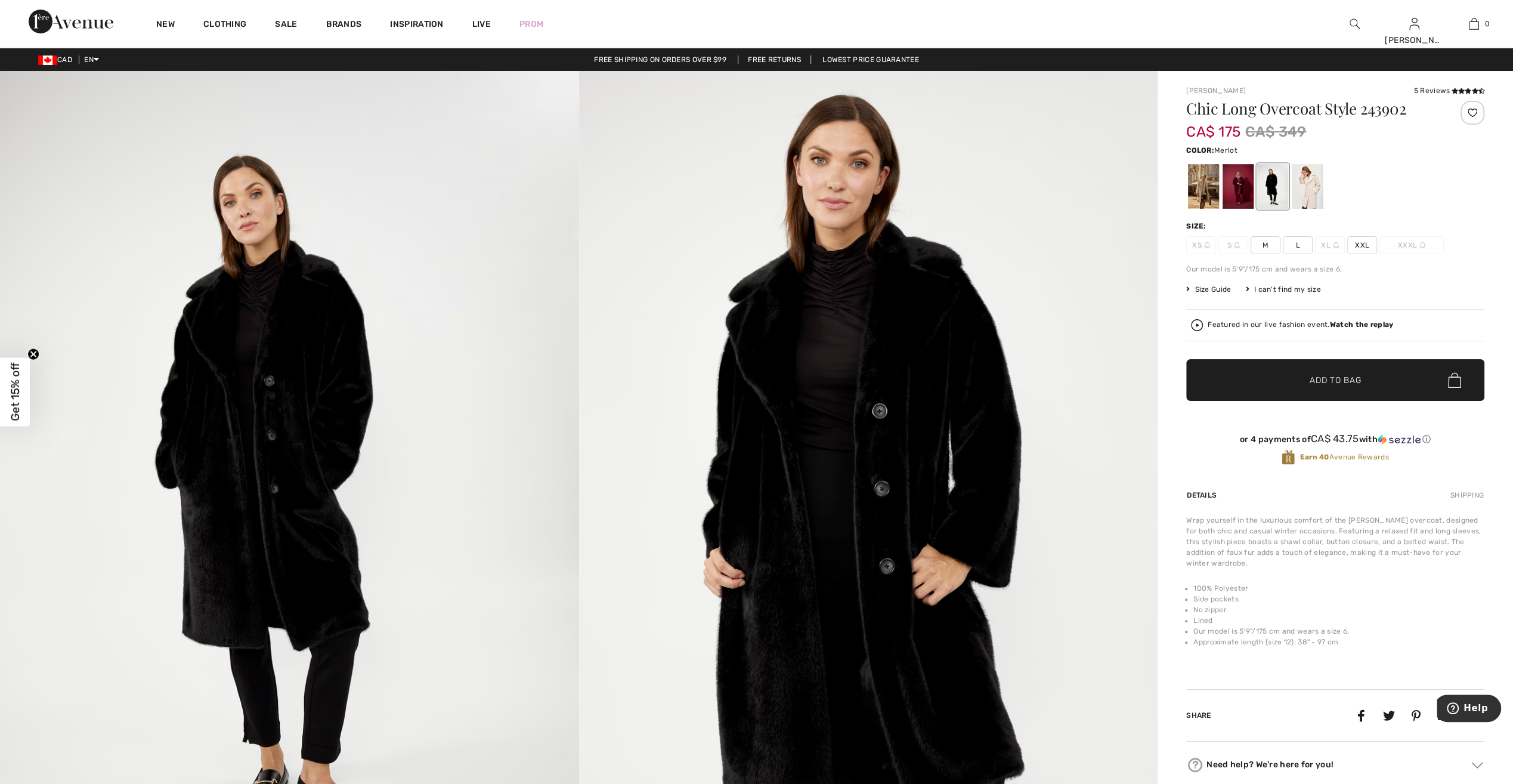
click at [1239, 184] on div at bounding box center [1238, 187] width 31 height 45
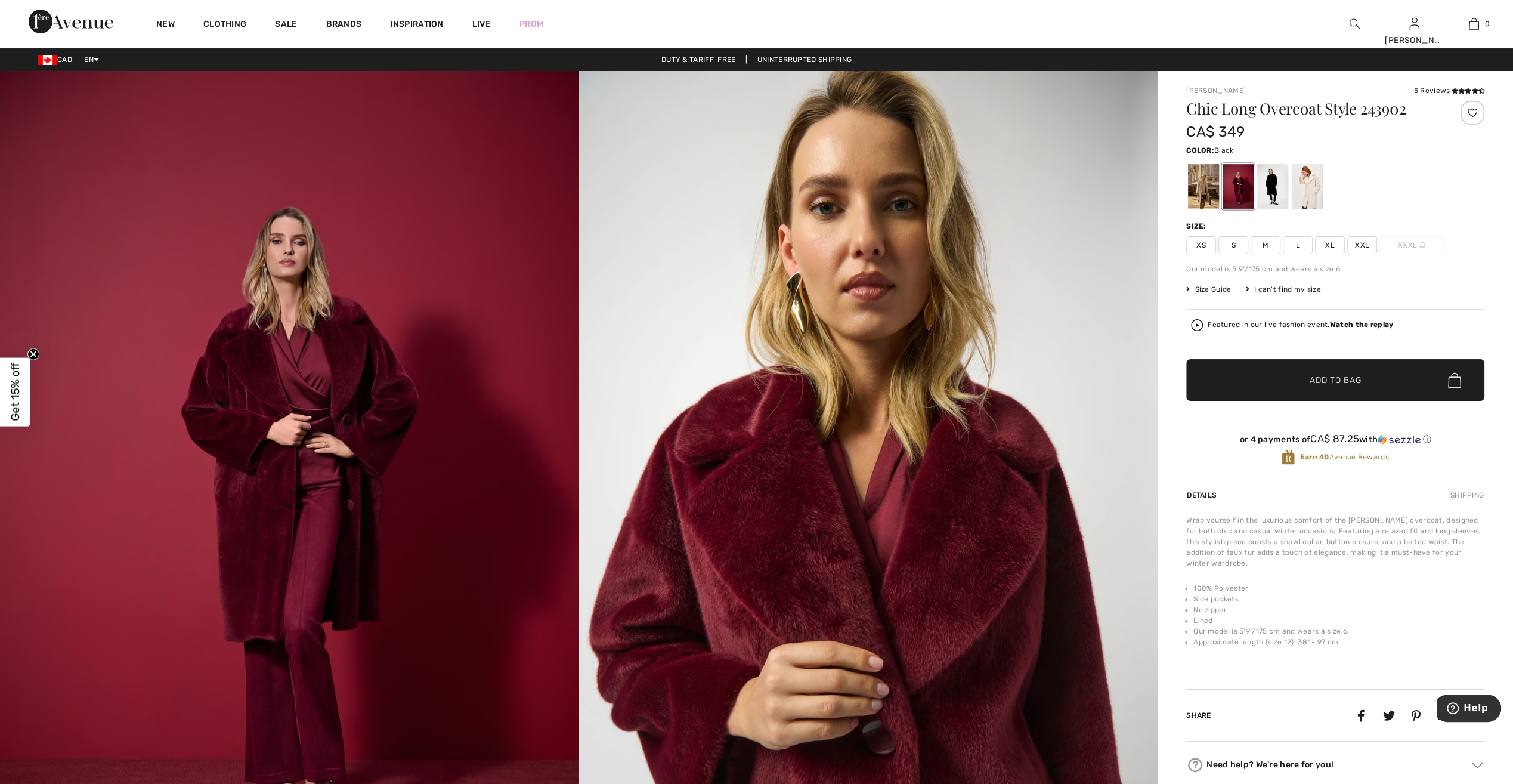
click at [1278, 185] on div at bounding box center [1273, 187] width 31 height 45
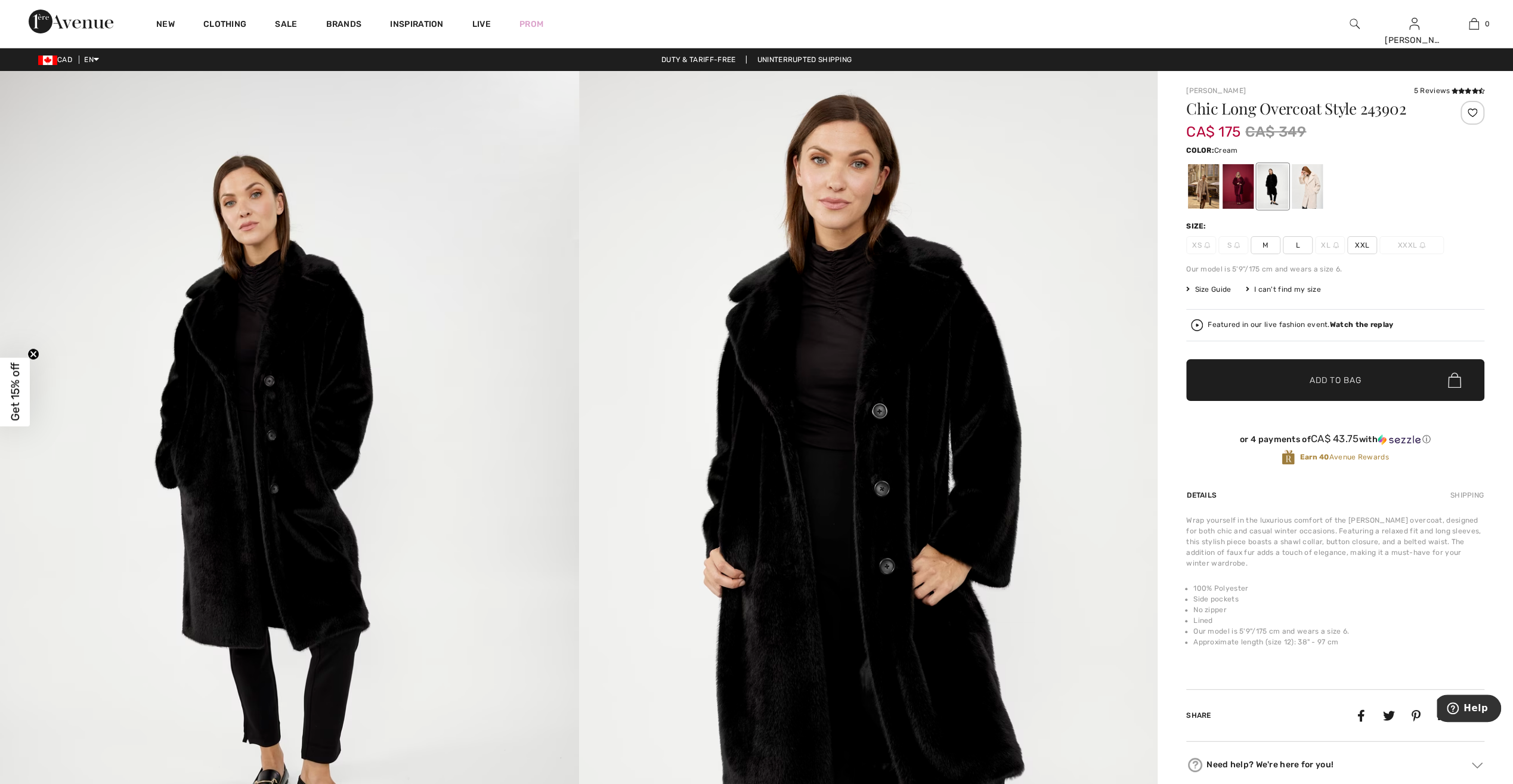
click at [1303, 182] on div at bounding box center [1307, 187] width 31 height 45
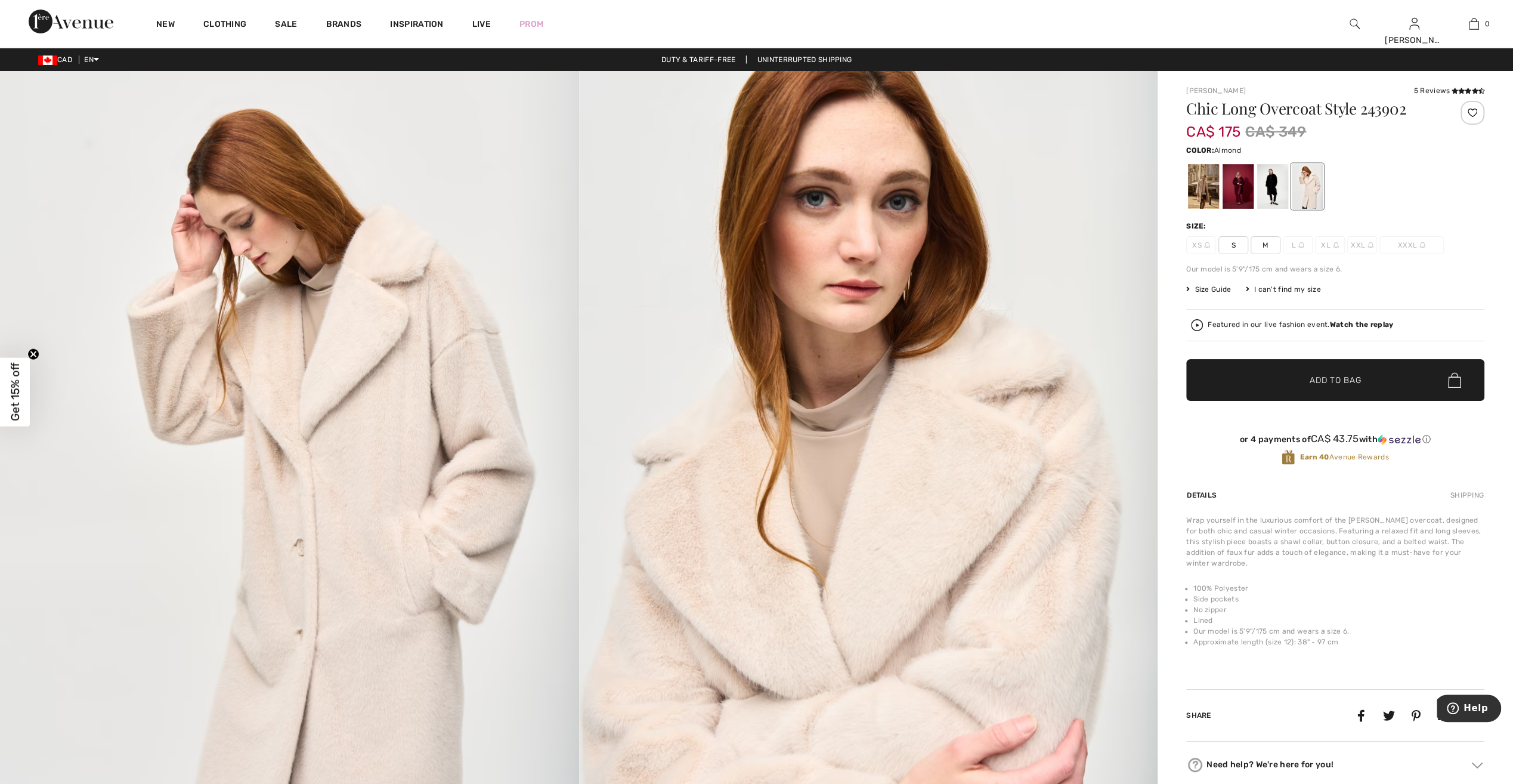
click at [1208, 198] on div at bounding box center [1204, 187] width 31 height 45
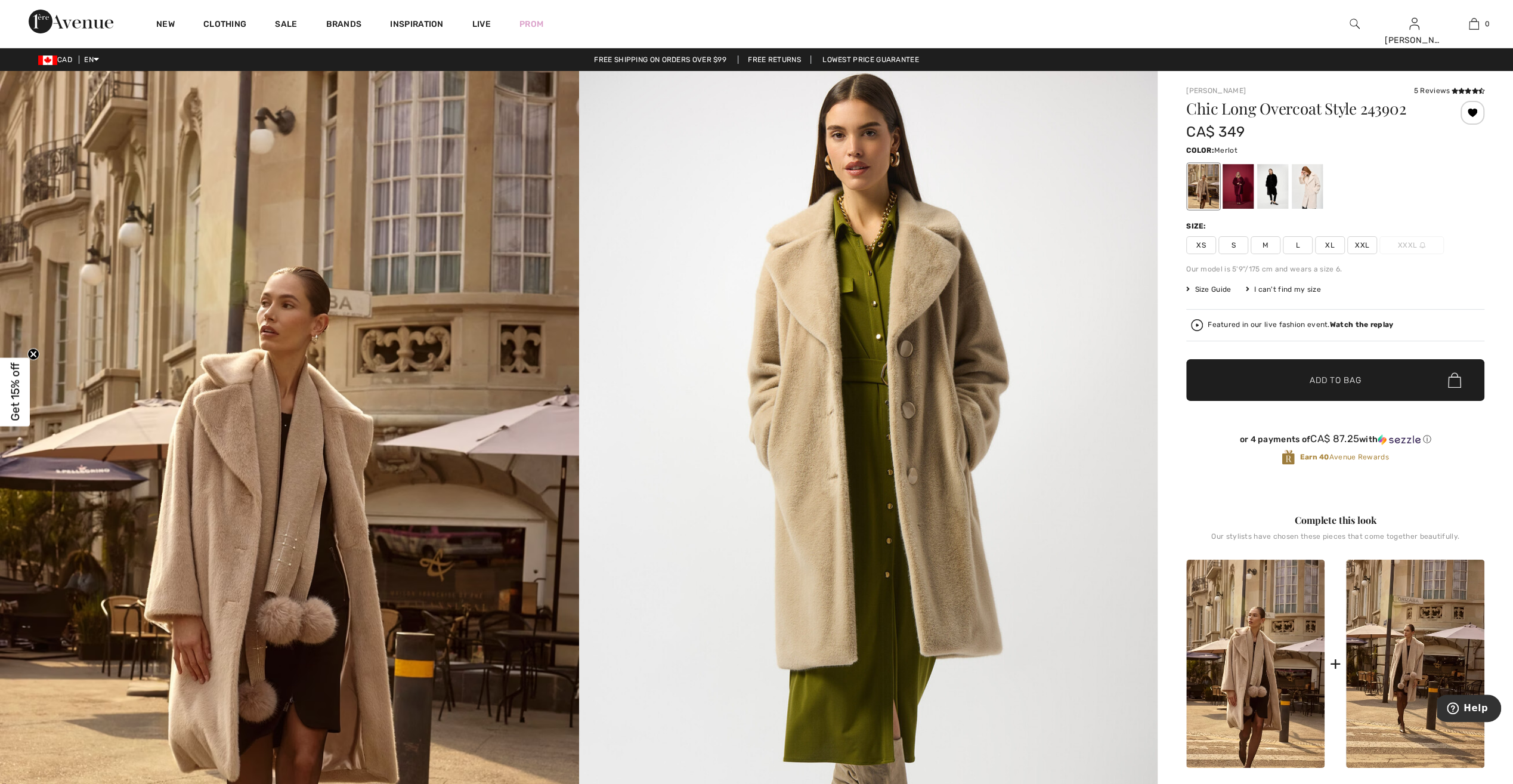
click at [1241, 193] on div at bounding box center [1238, 187] width 31 height 45
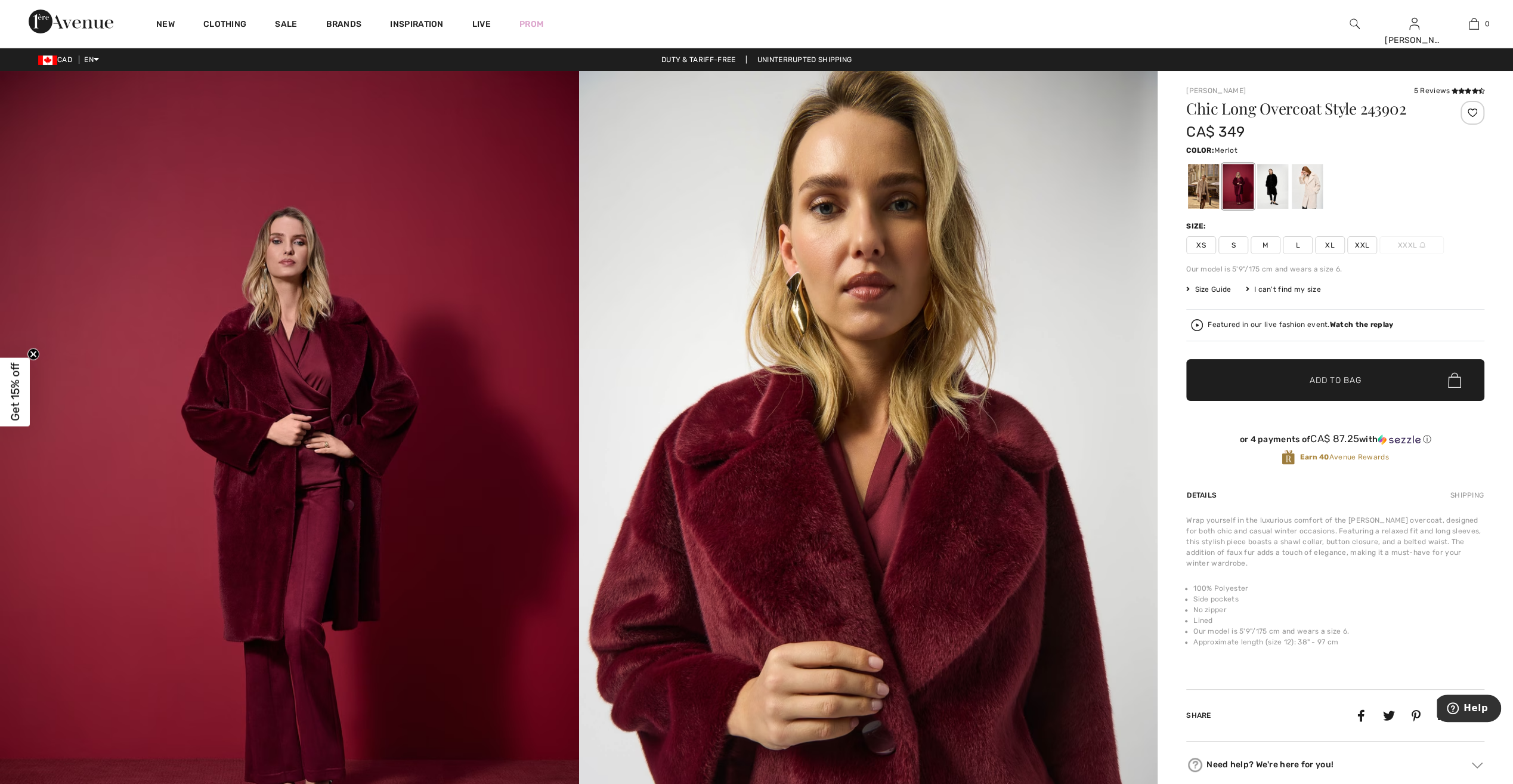
click at [1360, 324] on strong "Watch the replay" at bounding box center [1362, 324] width 64 height 9
